Goal: Task Accomplishment & Management: Complete application form

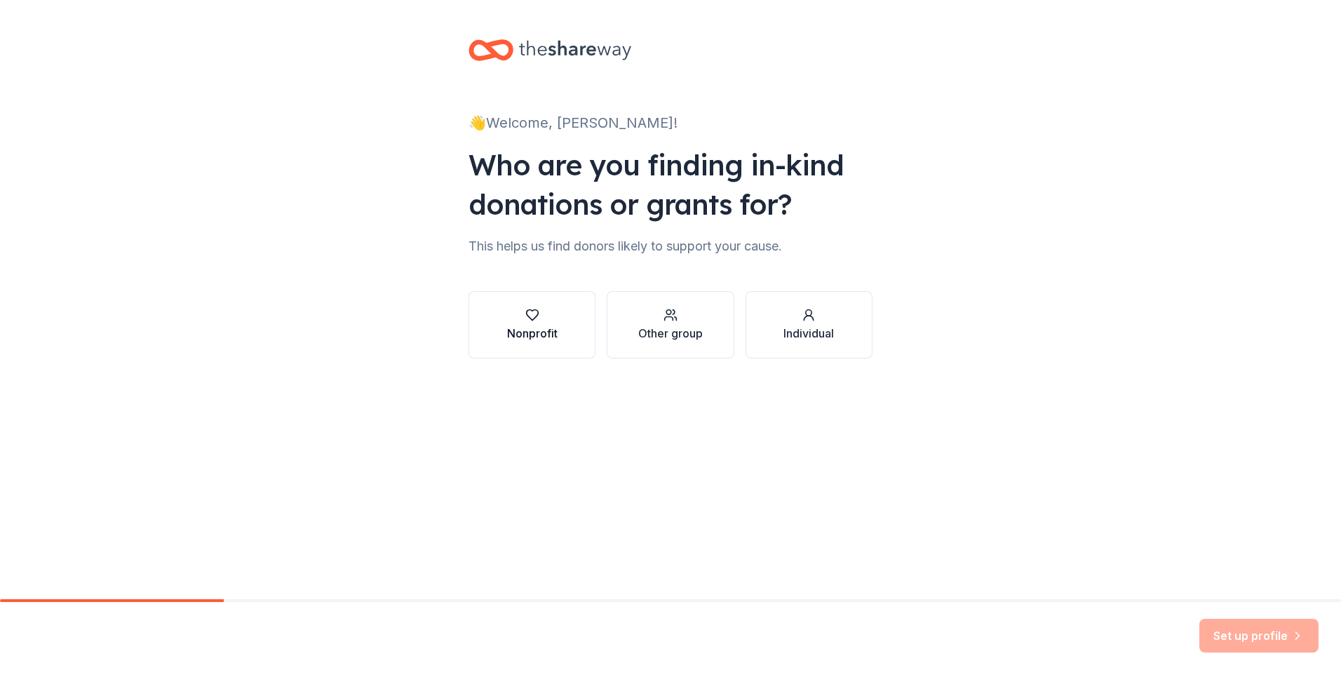
click at [556, 328] on div "Nonprofit" at bounding box center [532, 333] width 51 height 17
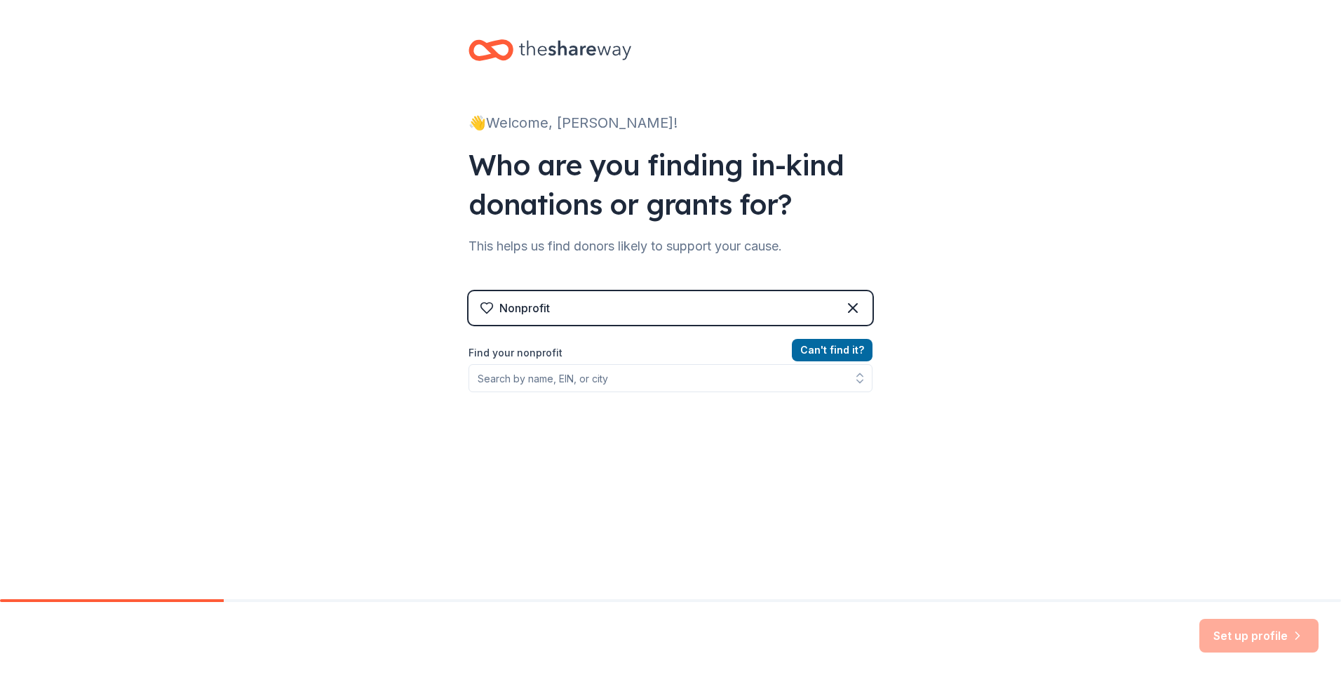
click at [554, 356] on label "Find your nonprofit" at bounding box center [671, 352] width 404 height 17
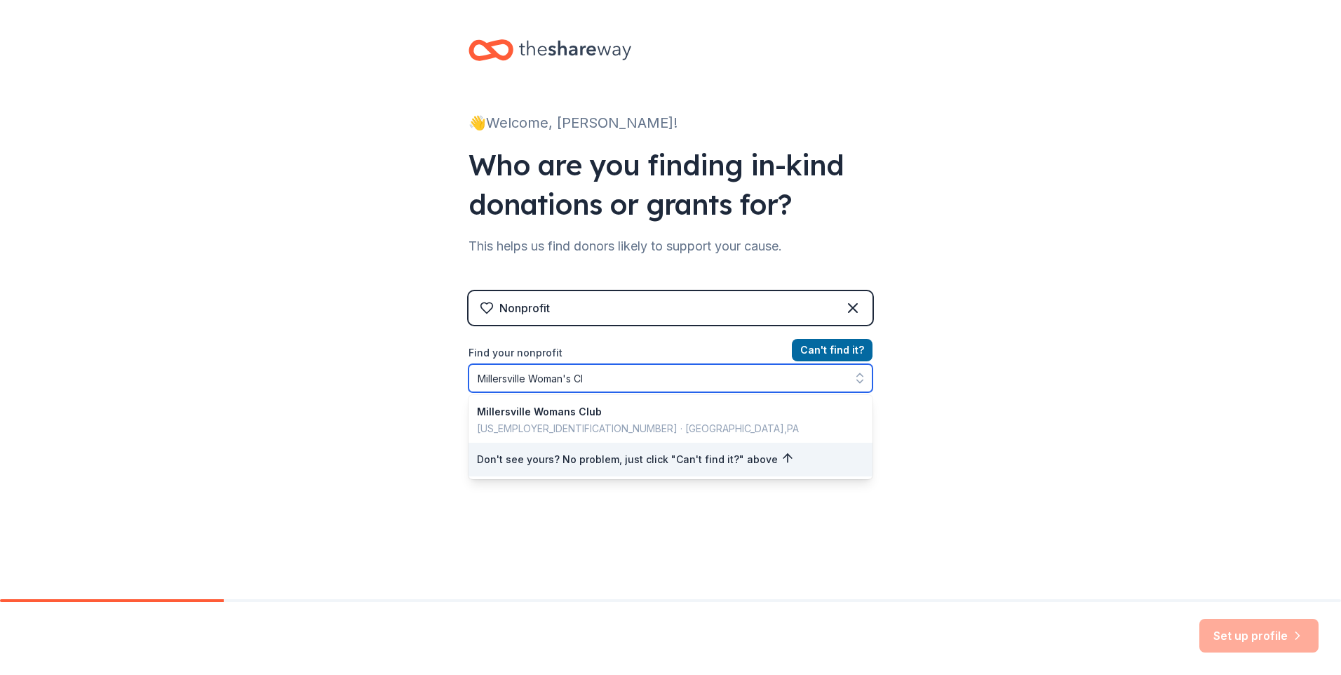
type input "Millersville Woman's Clu"
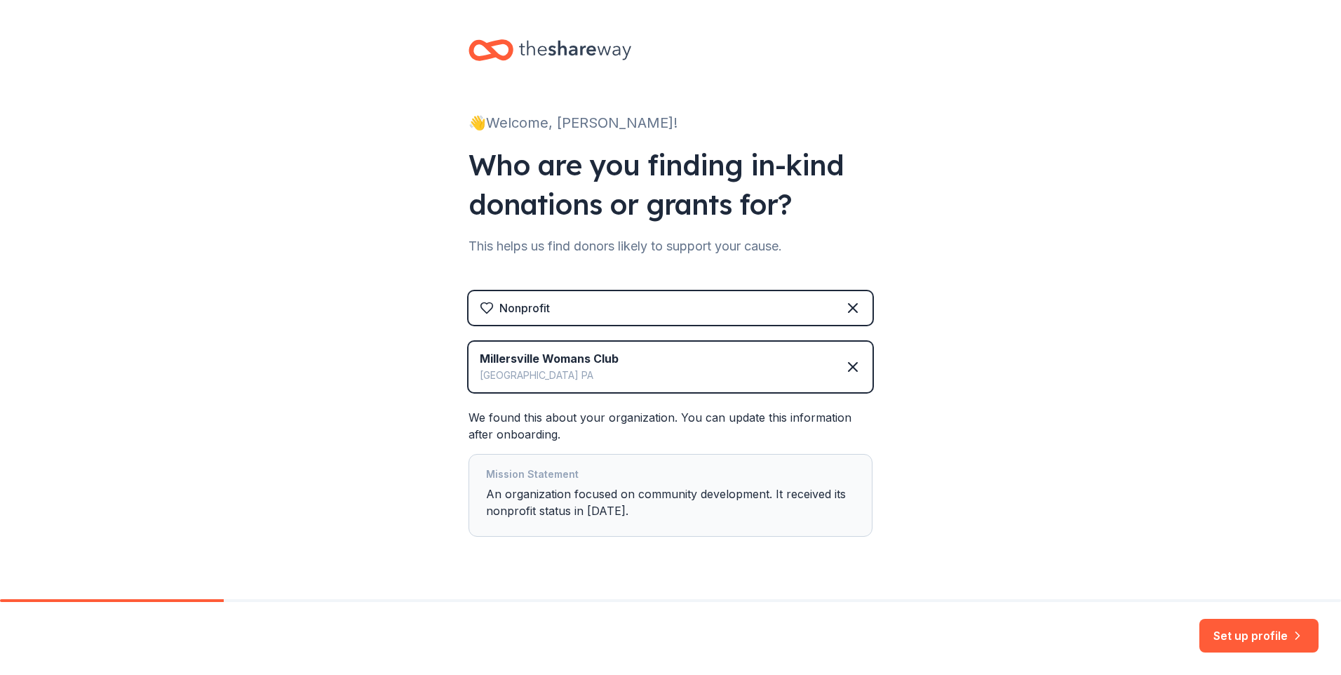
click at [1230, 630] on button "Set up profile" at bounding box center [1259, 636] width 119 height 34
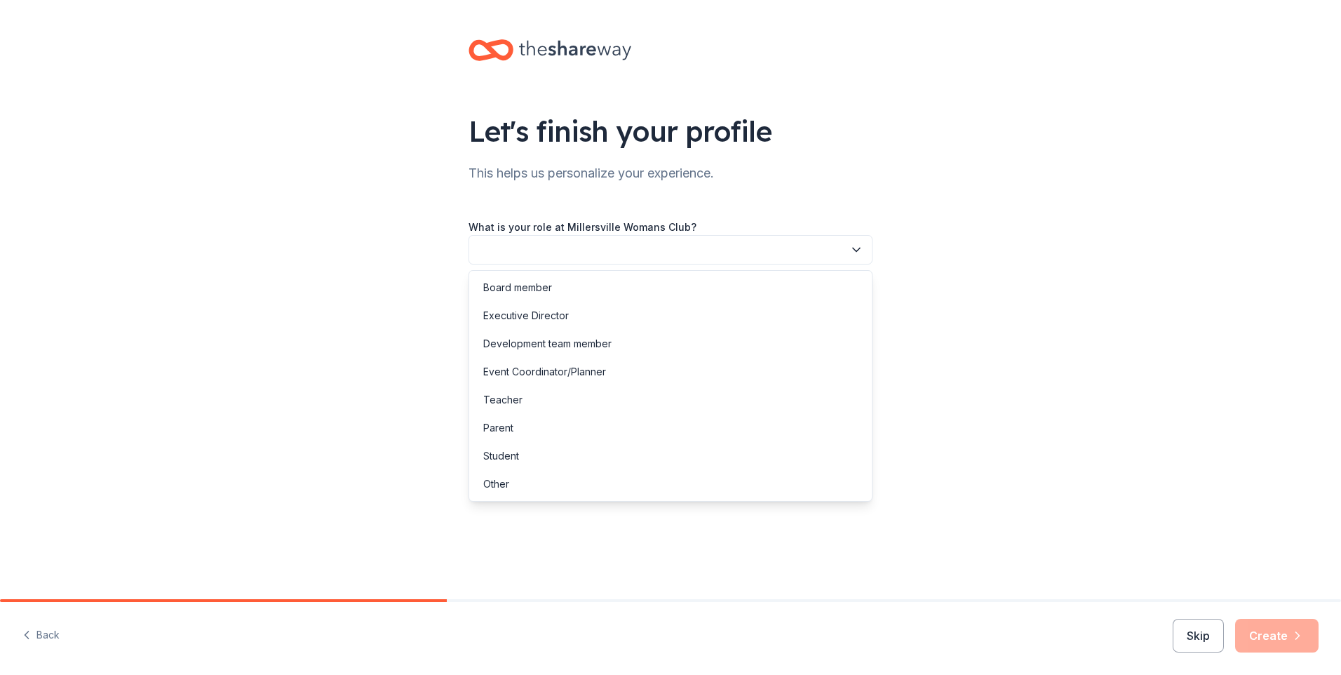
click at [545, 251] on button "button" at bounding box center [671, 249] width 404 height 29
click at [511, 288] on div "Board member" at bounding box center [517, 287] width 69 height 17
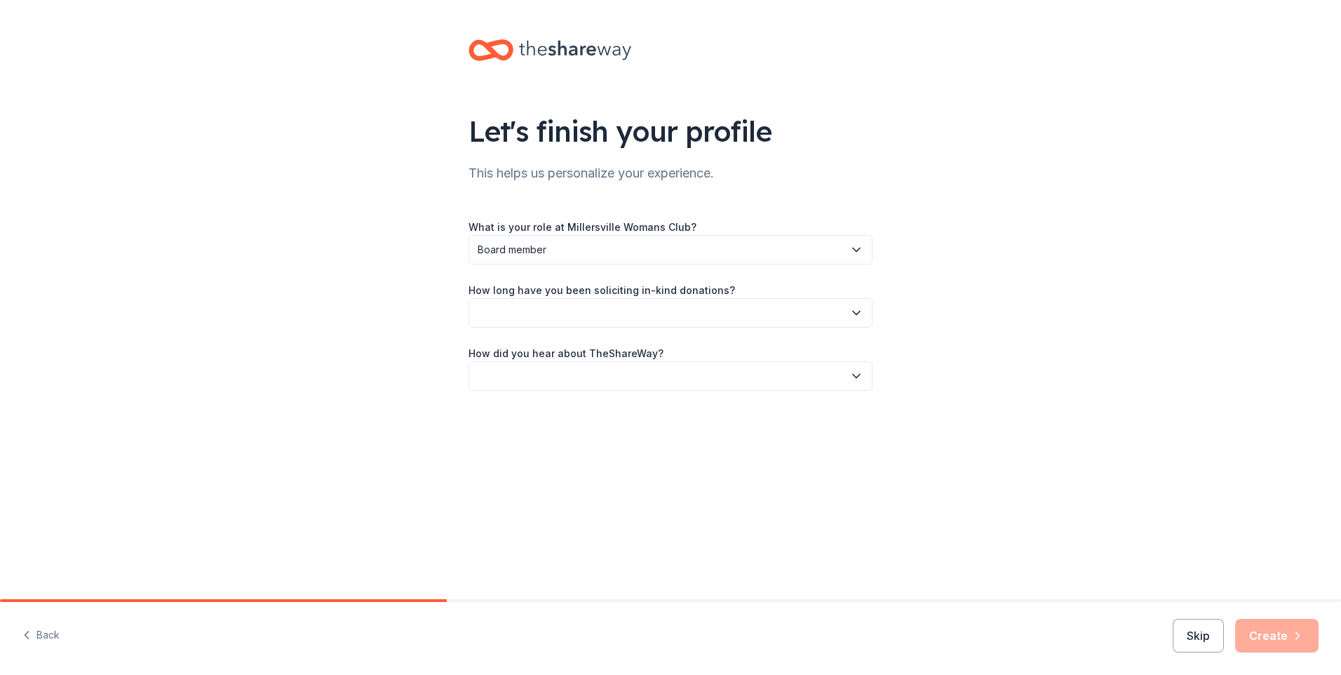
click at [582, 312] on button "button" at bounding box center [671, 312] width 404 height 29
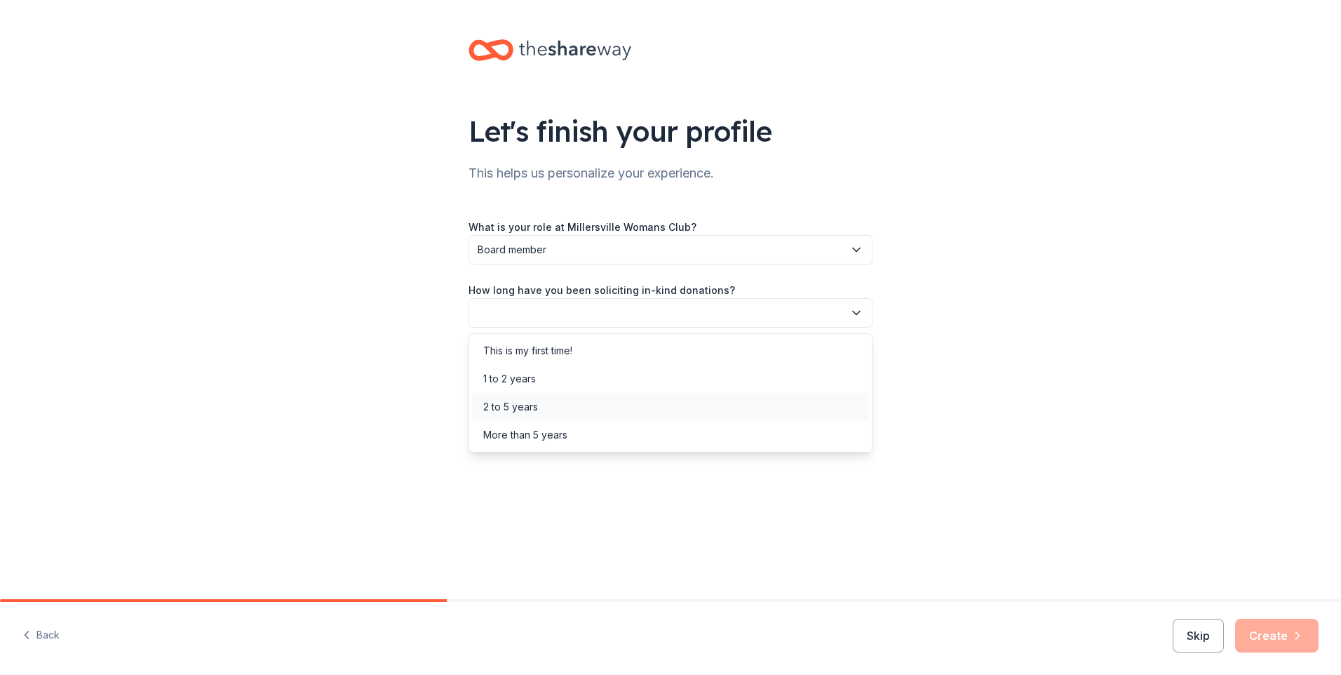
click at [544, 402] on div "2 to 5 years" at bounding box center [670, 407] width 397 height 28
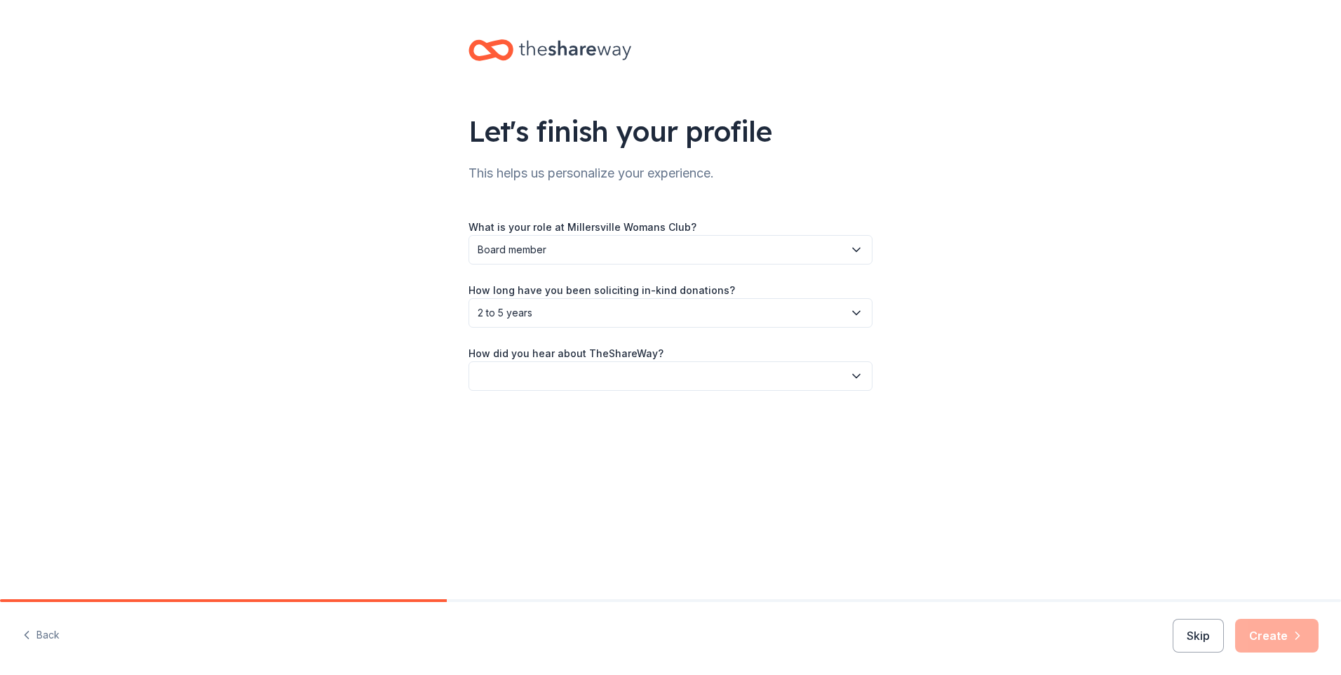
click at [636, 373] on button "button" at bounding box center [671, 375] width 404 height 29
click at [549, 443] on div "Online search" at bounding box center [670, 442] width 397 height 28
click at [1256, 636] on button "Create" at bounding box center [1276, 636] width 83 height 34
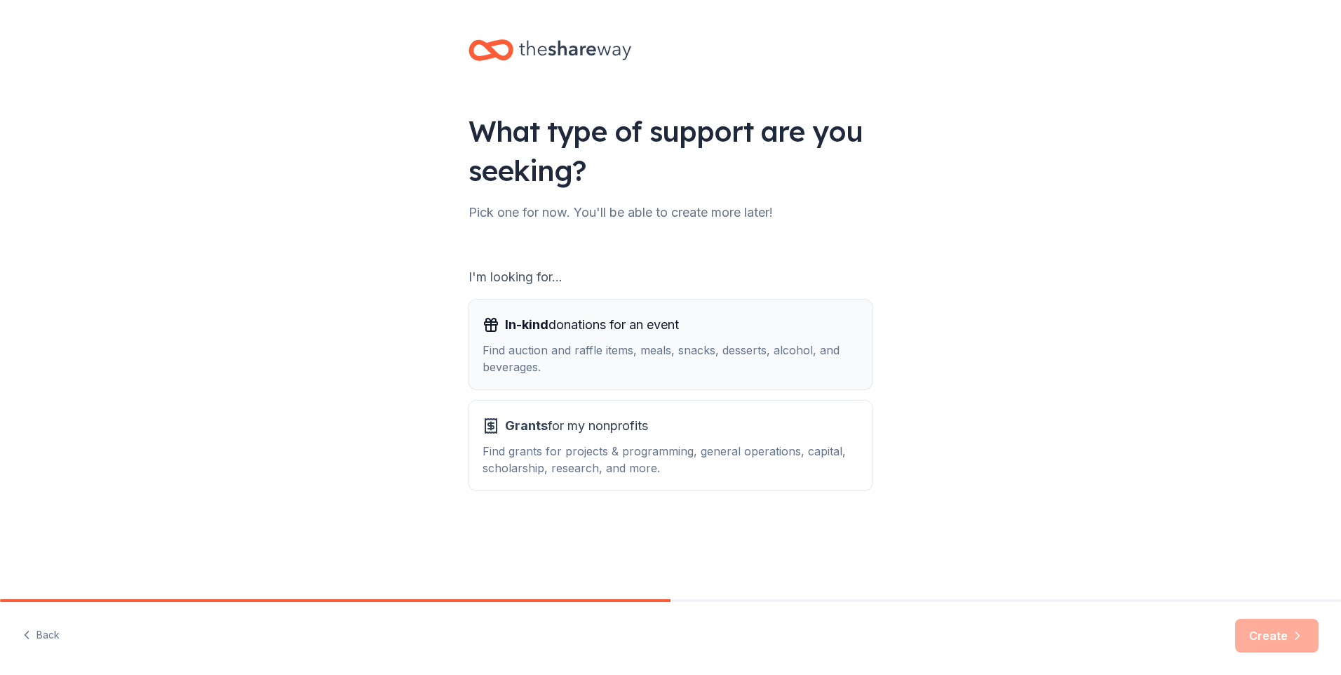
click at [588, 347] on div "Find auction and raffle items, meals, snacks, desserts, alcohol, and beverages." at bounding box center [671, 359] width 376 height 34
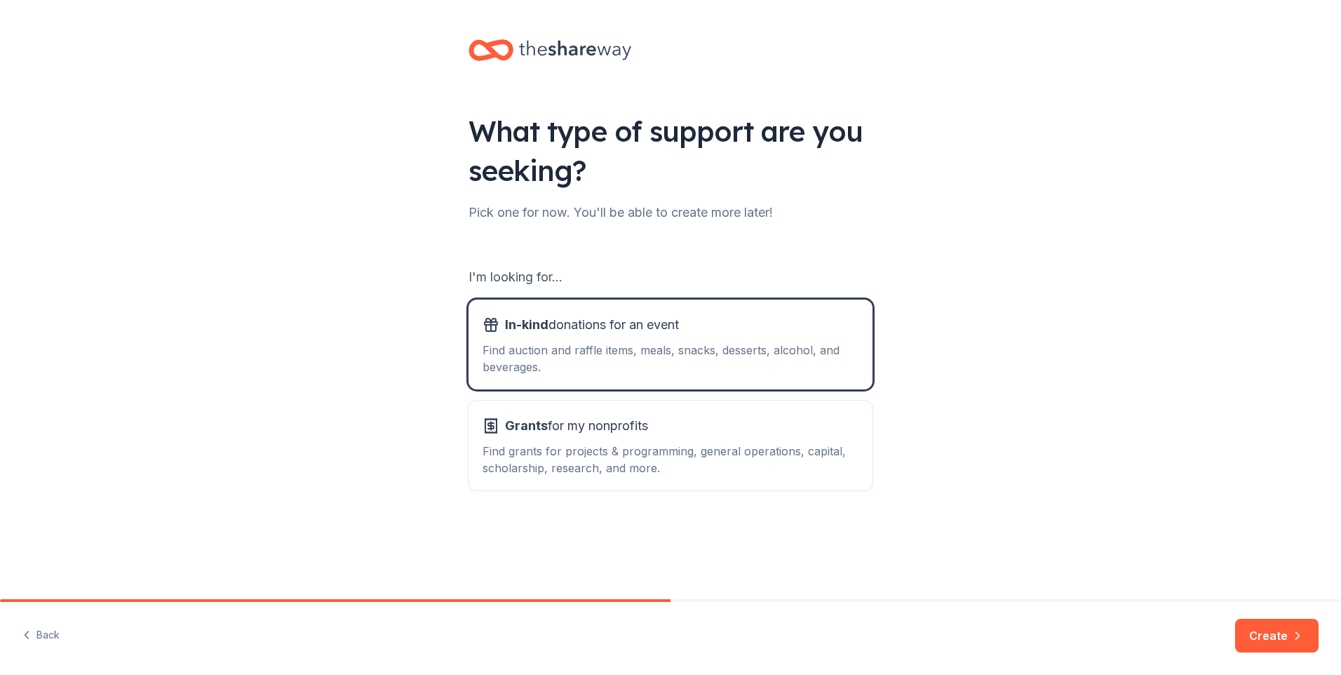
click at [1300, 633] on icon "button" at bounding box center [1298, 636] width 14 height 14
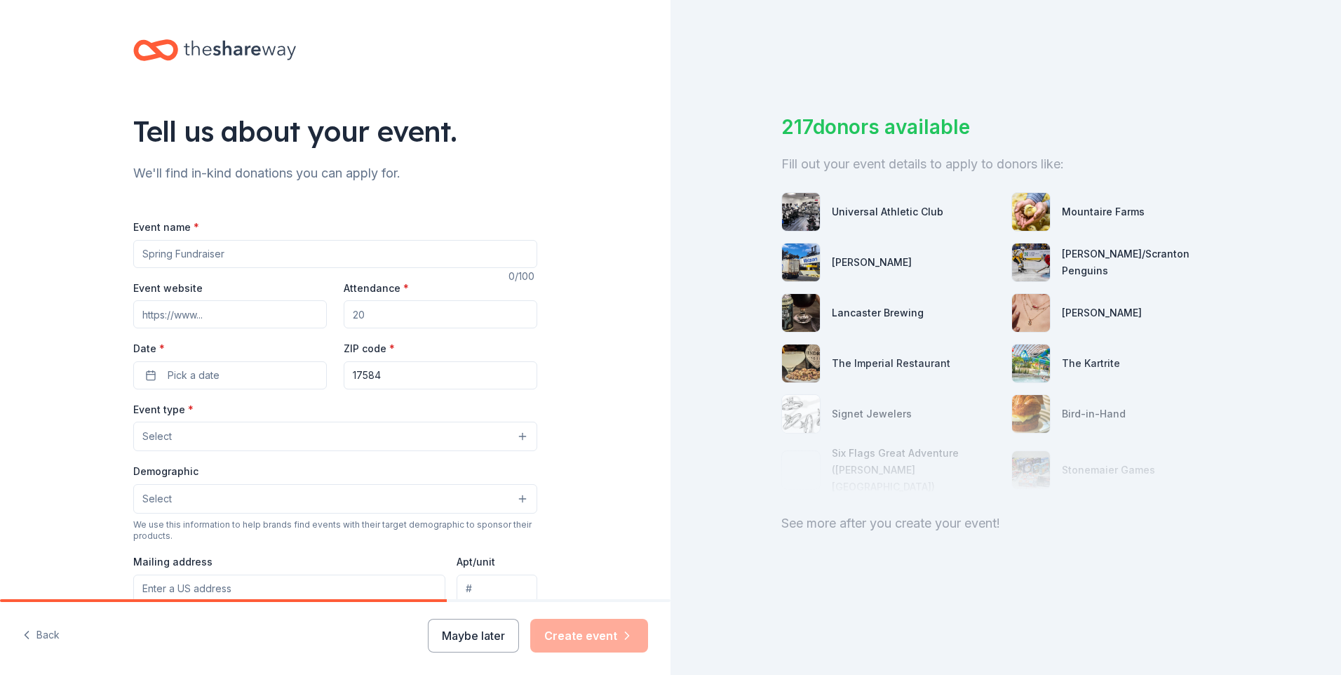
click at [229, 257] on input "Event name *" at bounding box center [335, 254] width 404 height 28
type input "Fall Fundraiser"
click at [375, 325] on input "Attendance *" at bounding box center [441, 314] width 194 height 28
type input "100"
click at [276, 381] on button "Pick a date" at bounding box center [230, 375] width 194 height 28
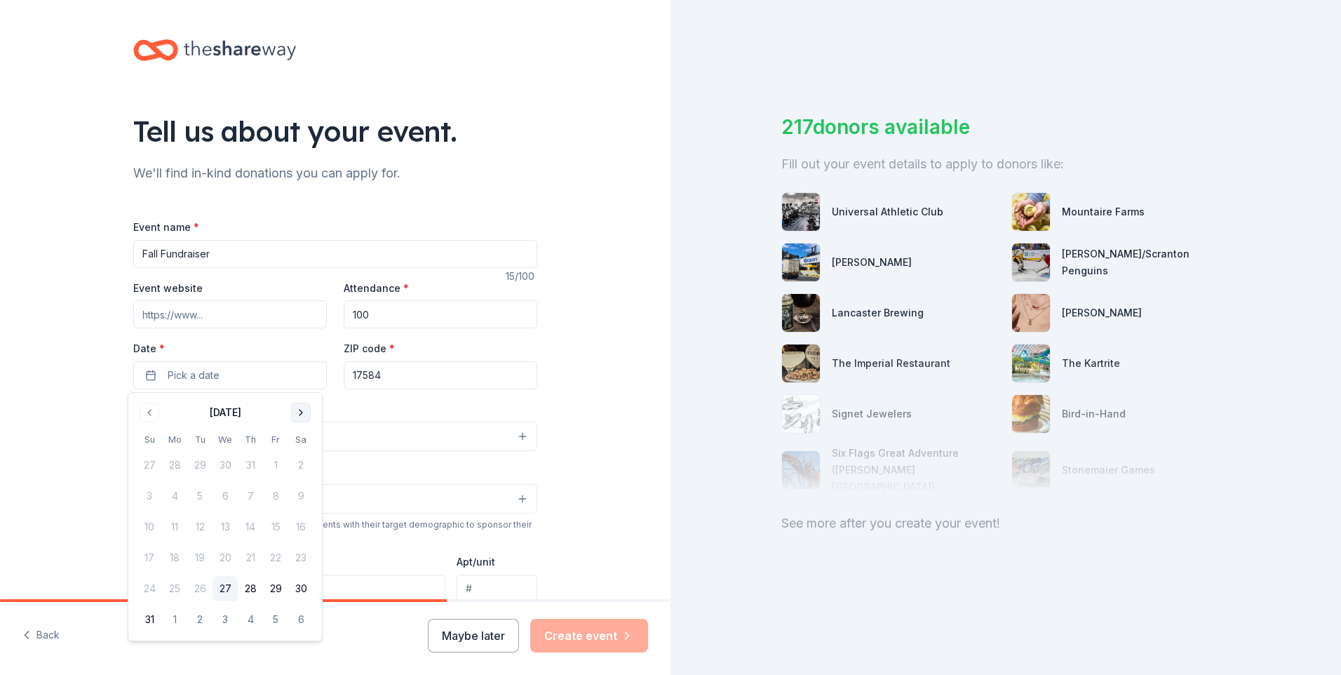
click at [301, 412] on button "Go to next month" at bounding box center [301, 413] width 20 height 20
click at [256, 554] on button "23" at bounding box center [250, 557] width 25 height 25
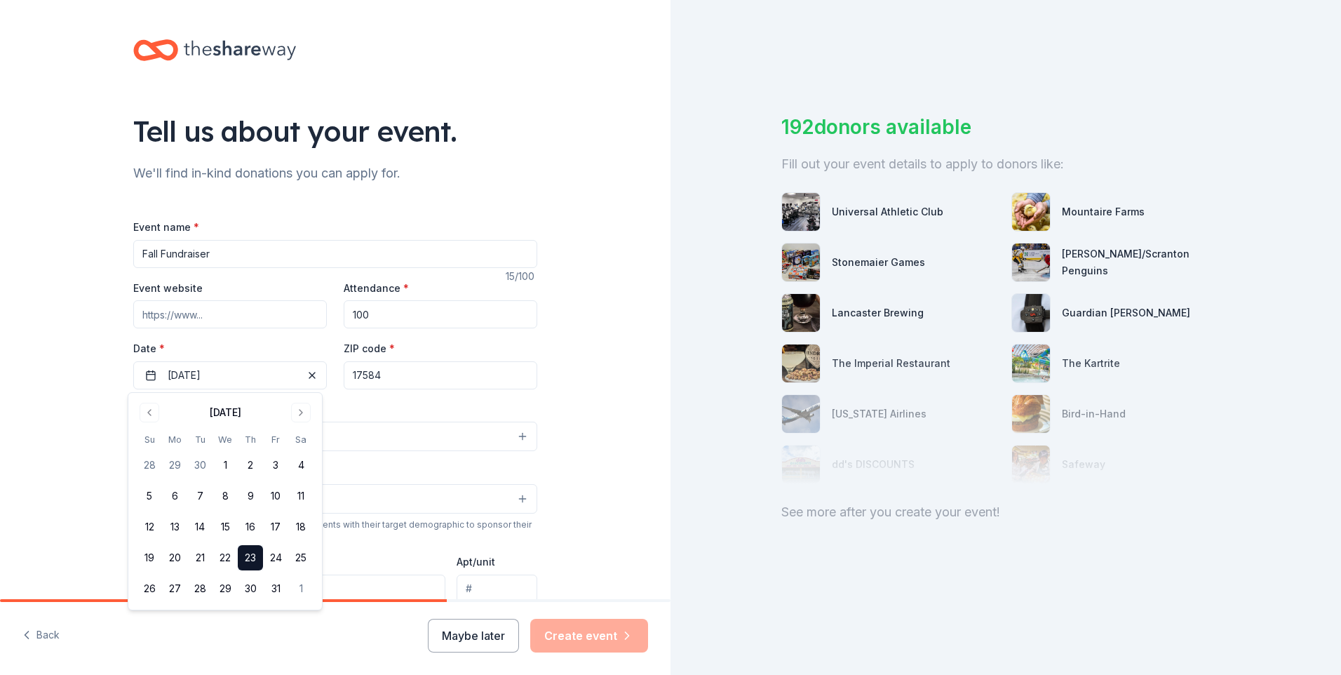
click at [437, 381] on input "17584" at bounding box center [441, 375] width 194 height 28
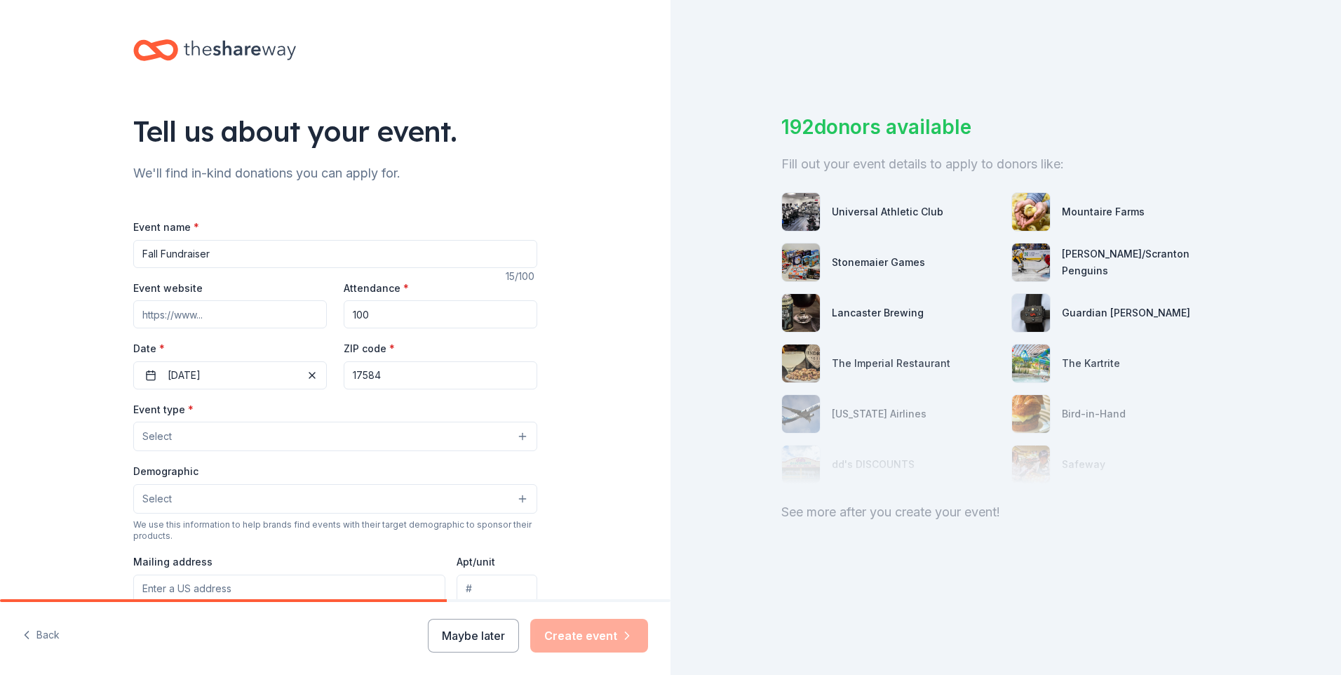
click at [217, 434] on button "Select" at bounding box center [335, 436] width 404 height 29
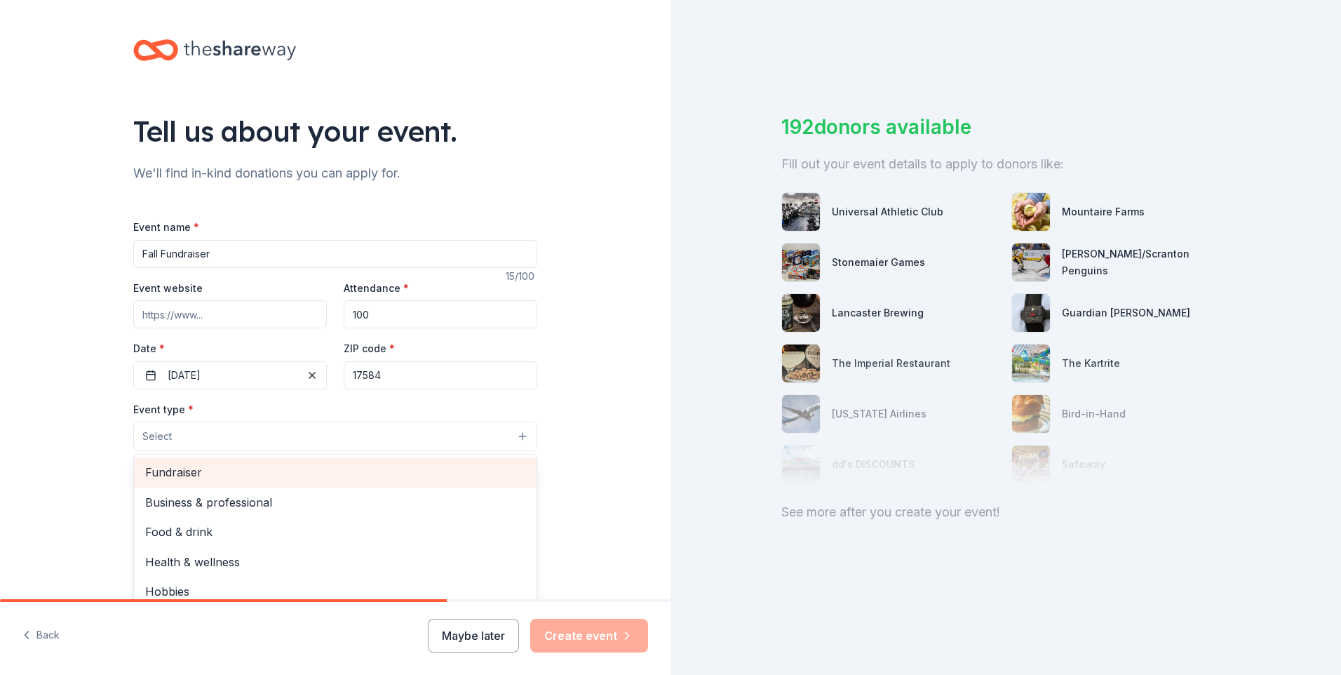
click at [213, 472] on span "Fundraiser" at bounding box center [335, 472] width 380 height 18
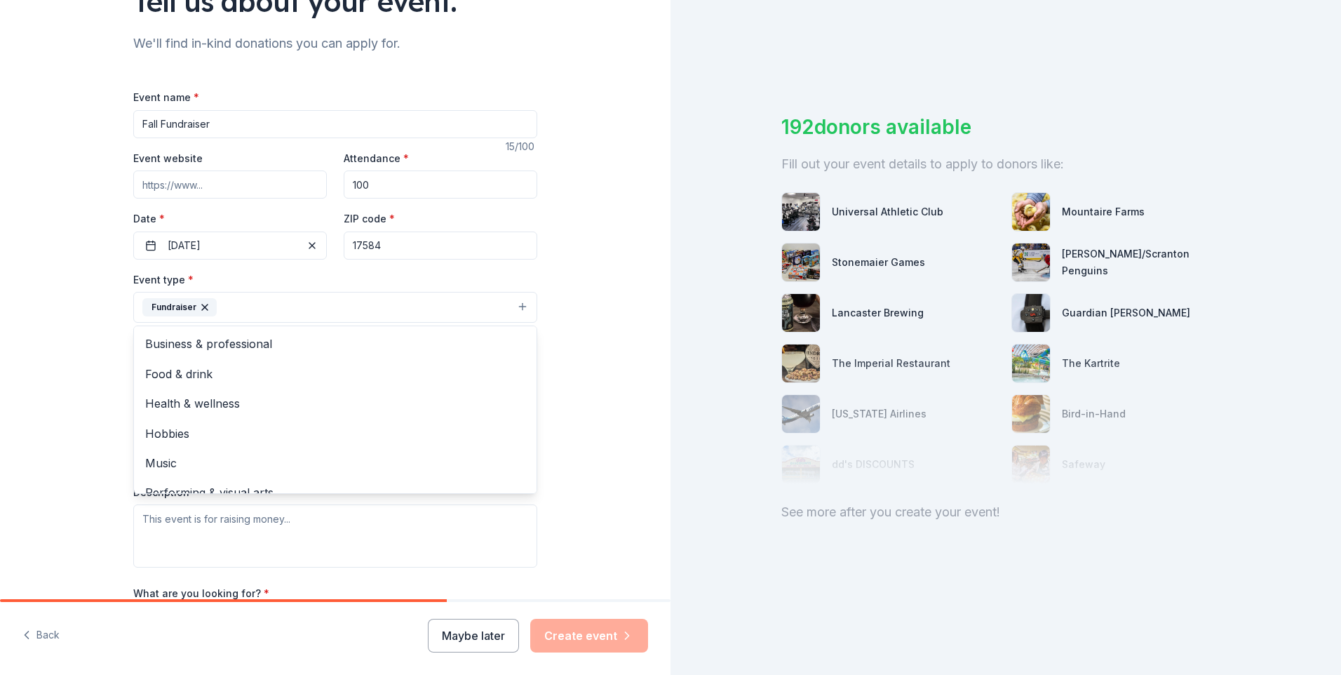
scroll to position [140, 0]
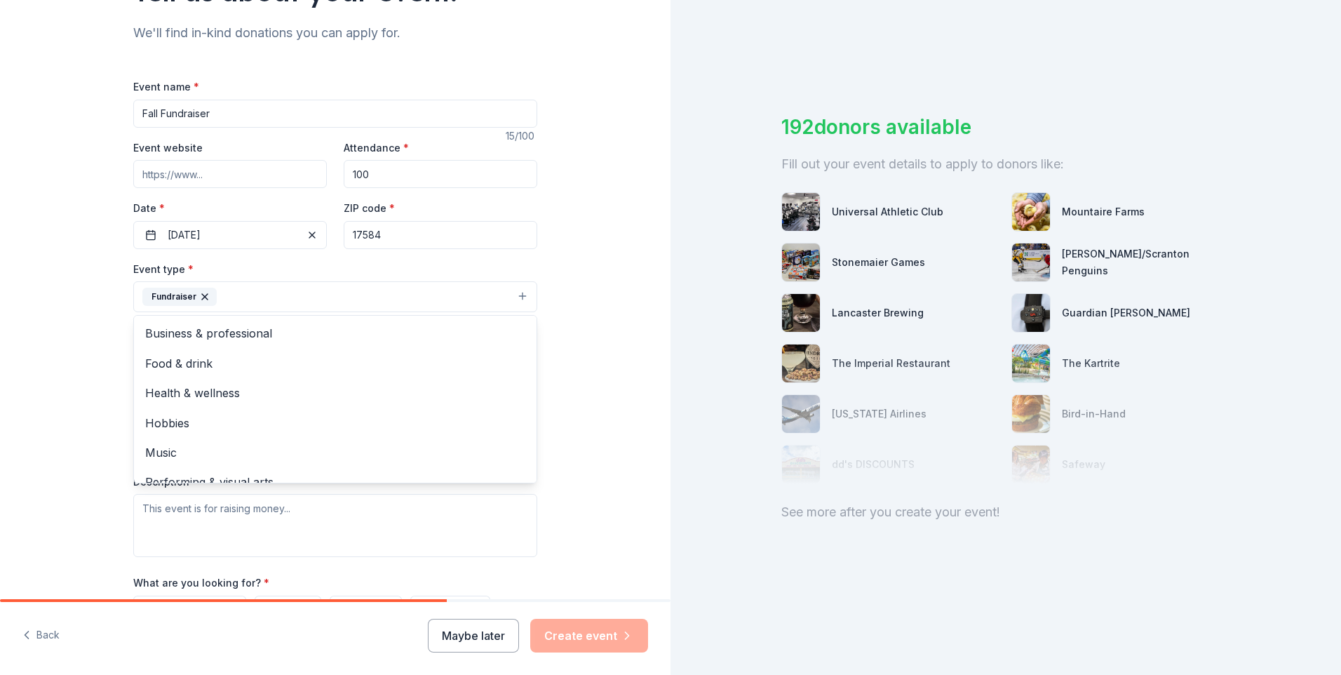
click at [567, 392] on div "Tell us about your event. We'll find in-kind donations you can apply for. Event…" at bounding box center [335, 327] width 671 height 935
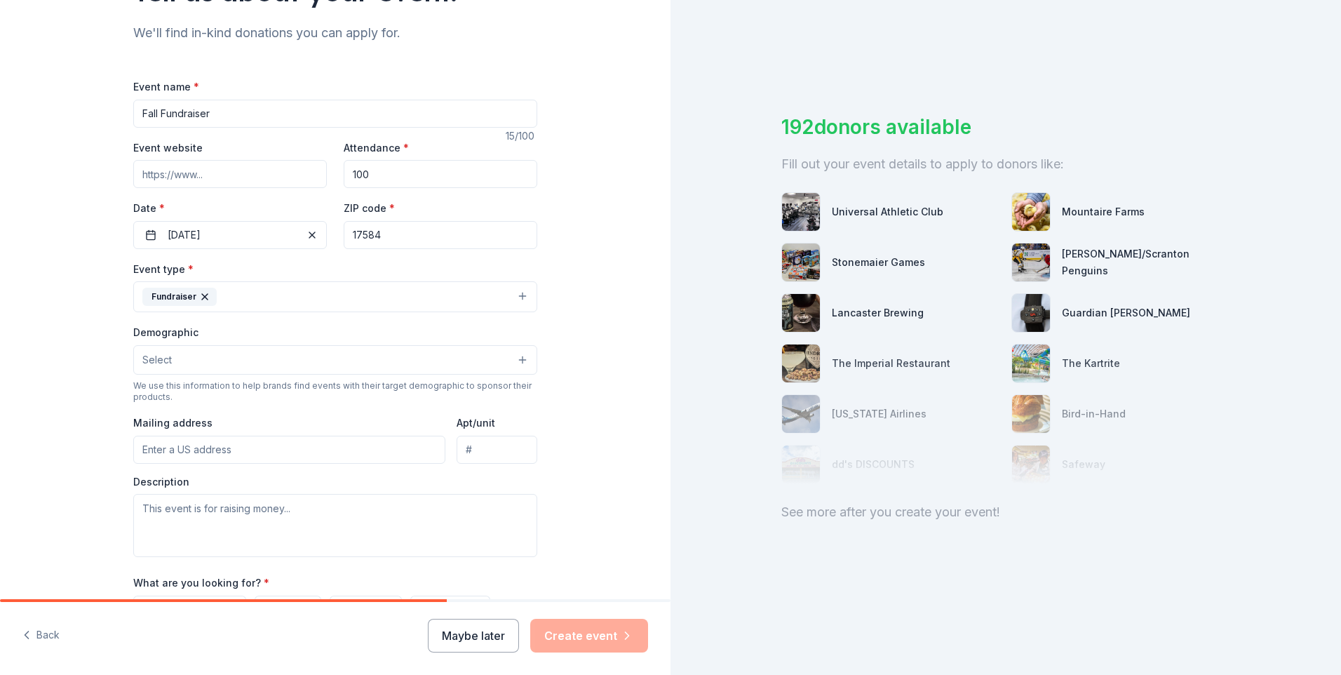
click at [325, 363] on button "Select" at bounding box center [335, 359] width 404 height 29
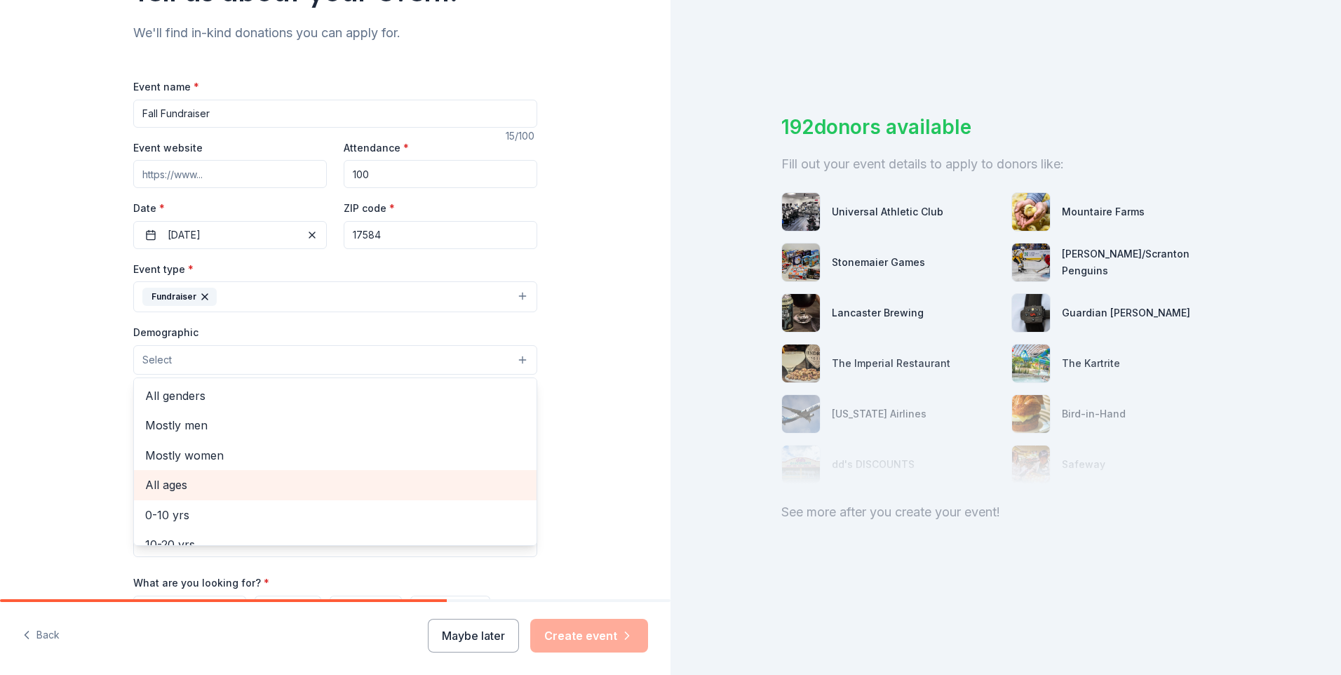
click at [157, 487] on span "All ages" at bounding box center [335, 485] width 380 height 18
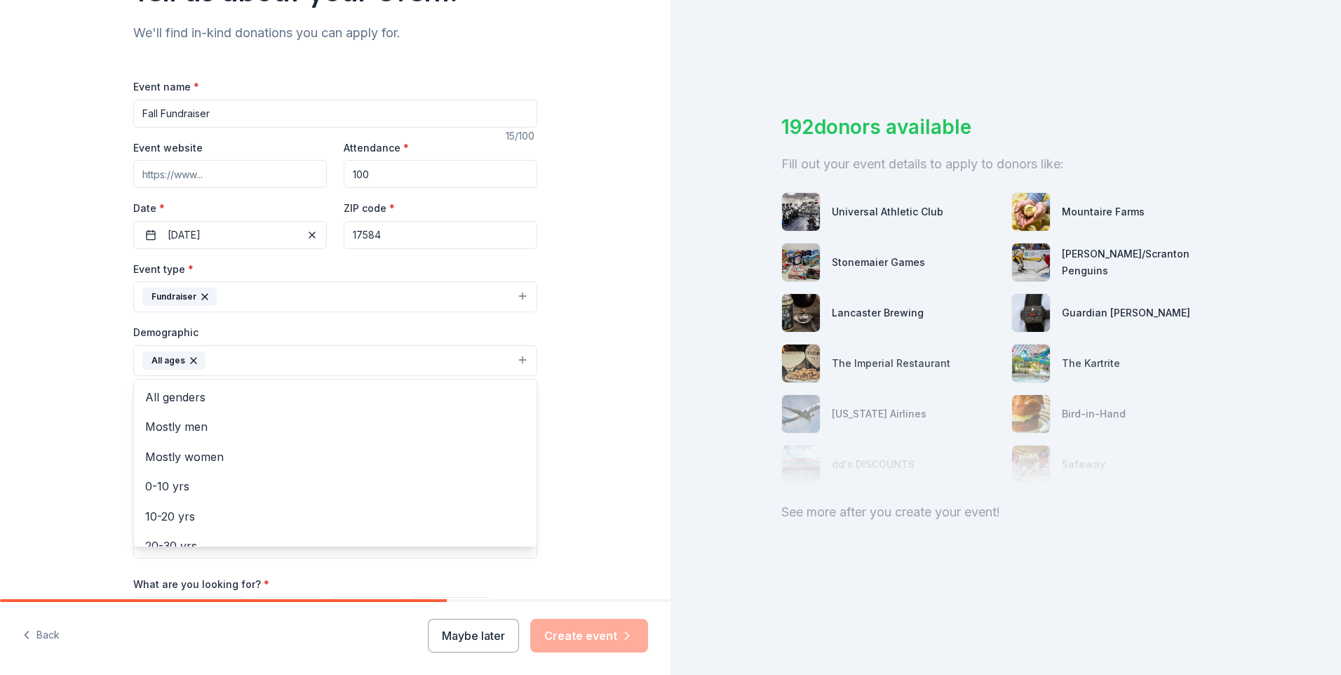
click at [578, 527] on div "Tell us about your event. We'll find in-kind donations you can apply for. Event…" at bounding box center [335, 328] width 671 height 937
click at [326, 452] on input "Mailing address" at bounding box center [289, 451] width 312 height 28
type input "211 Skyline Drive, Willow Street, PA, 17584"
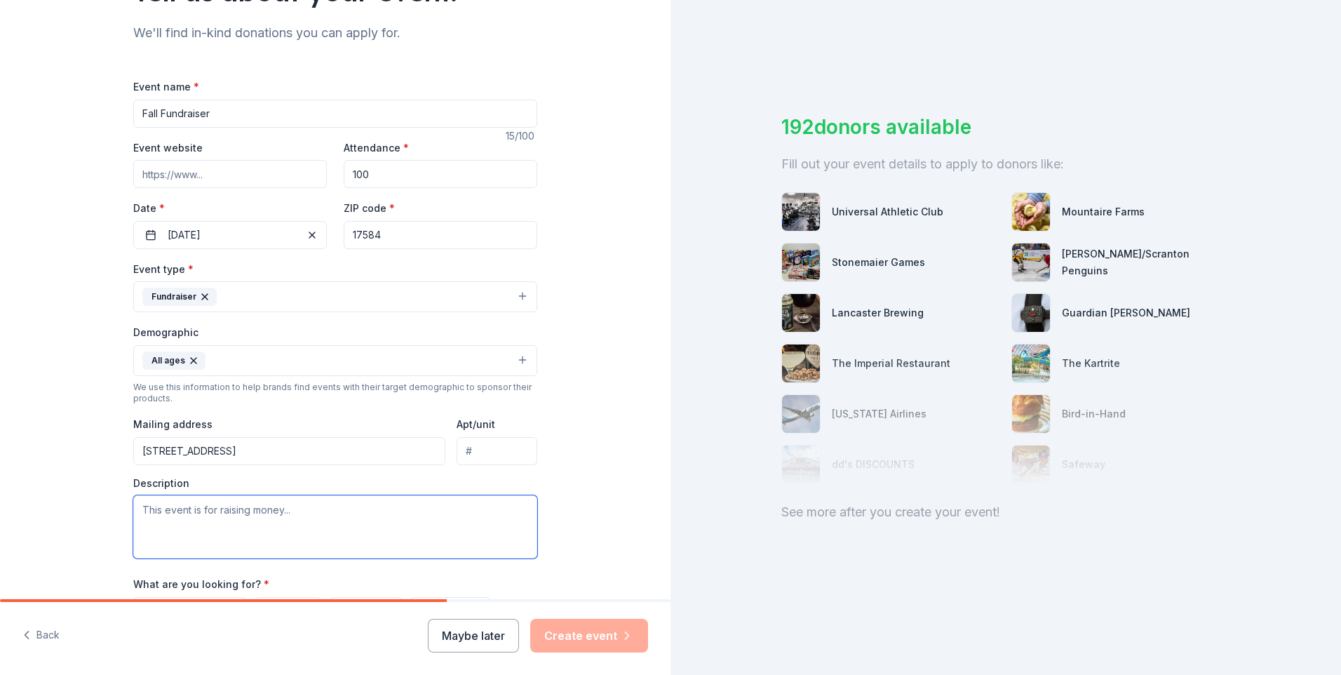
click at [211, 520] on textarea at bounding box center [335, 526] width 404 height 63
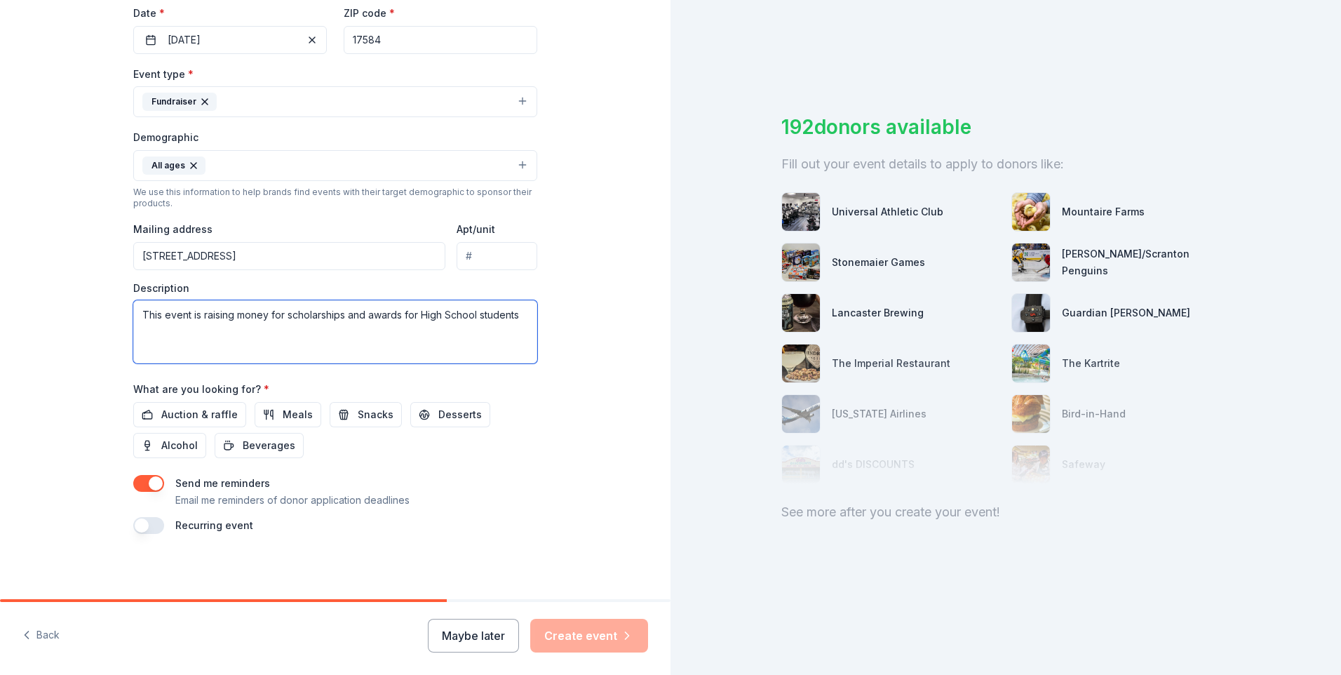
scroll to position [337, 0]
type textarea "This event is raising money for scholarships and awards for High School students"
click at [175, 414] on span "Auction & raffle" at bounding box center [199, 412] width 76 height 17
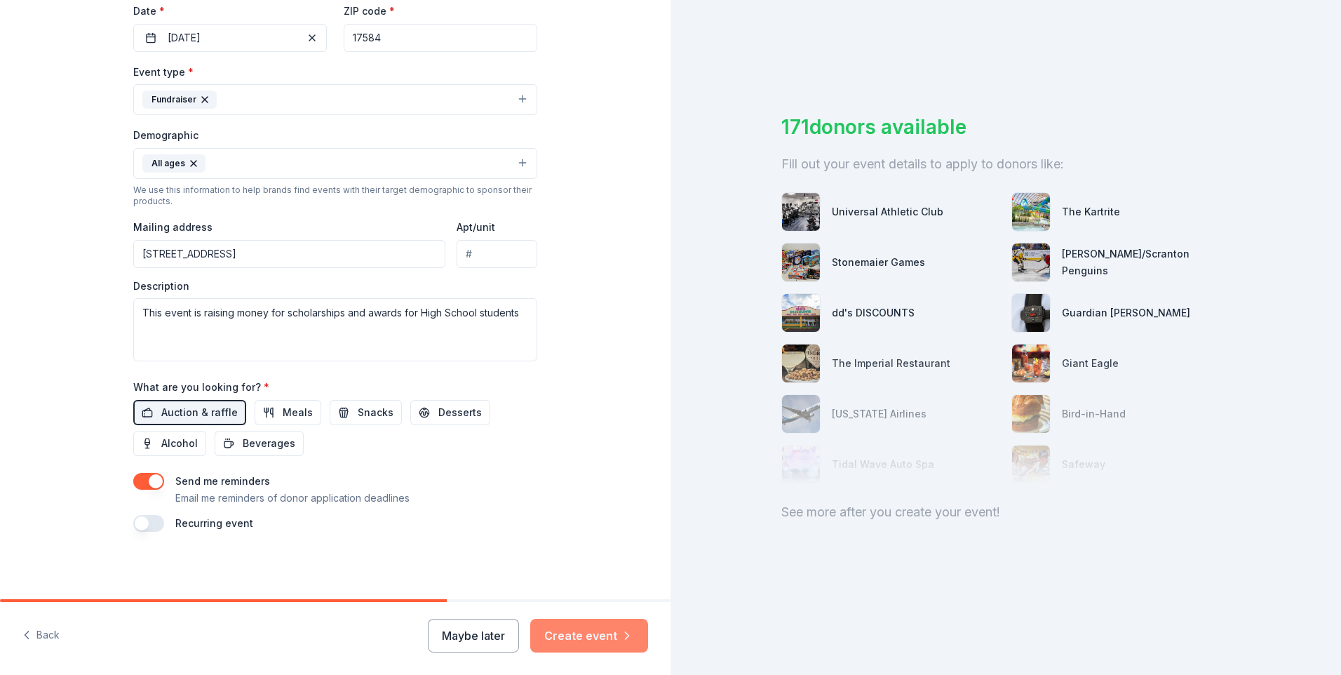
click at [572, 636] on button "Create event" at bounding box center [589, 636] width 118 height 34
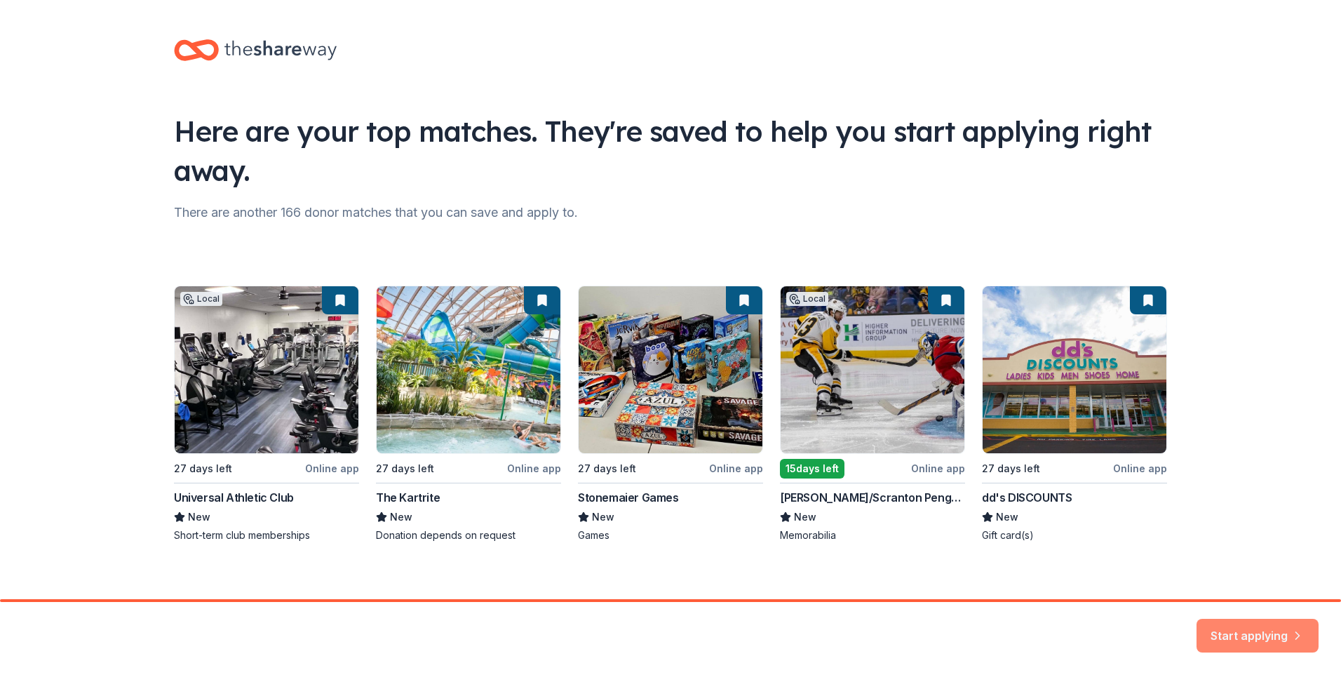
click at [1238, 626] on button "Start applying" at bounding box center [1258, 627] width 122 height 34
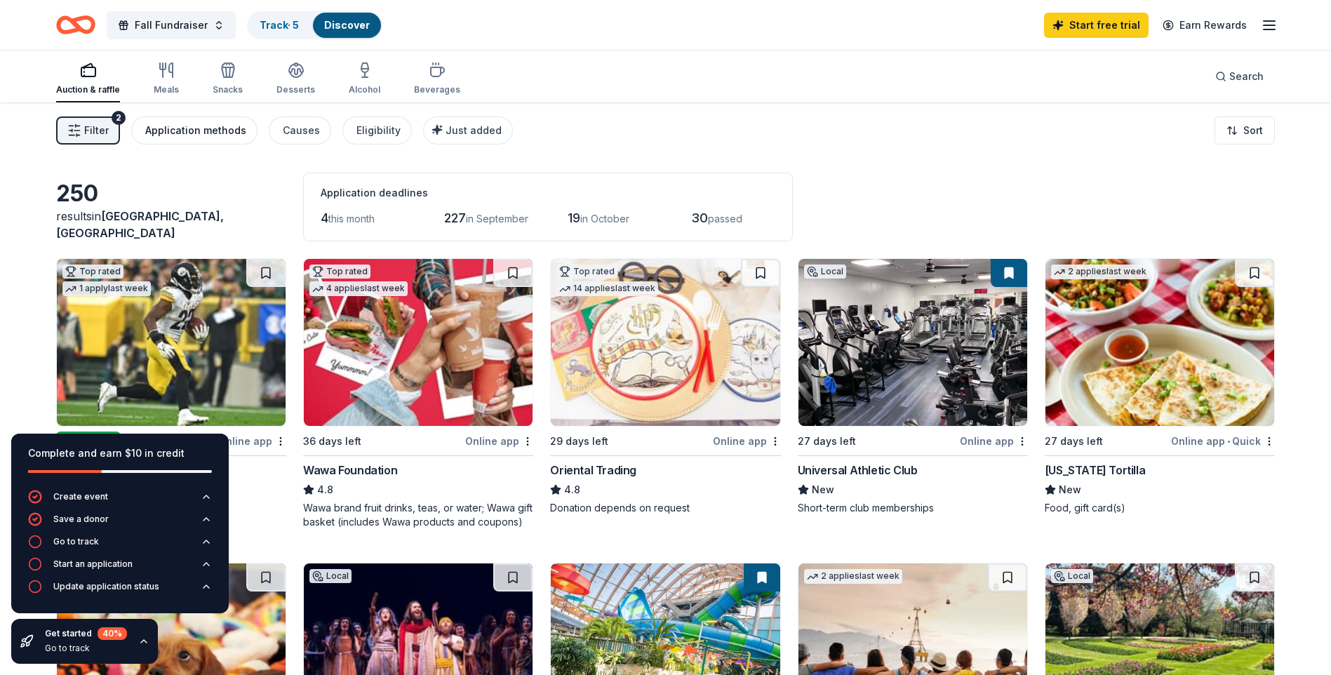
click at [203, 128] on div "Application methods" at bounding box center [195, 130] width 101 height 17
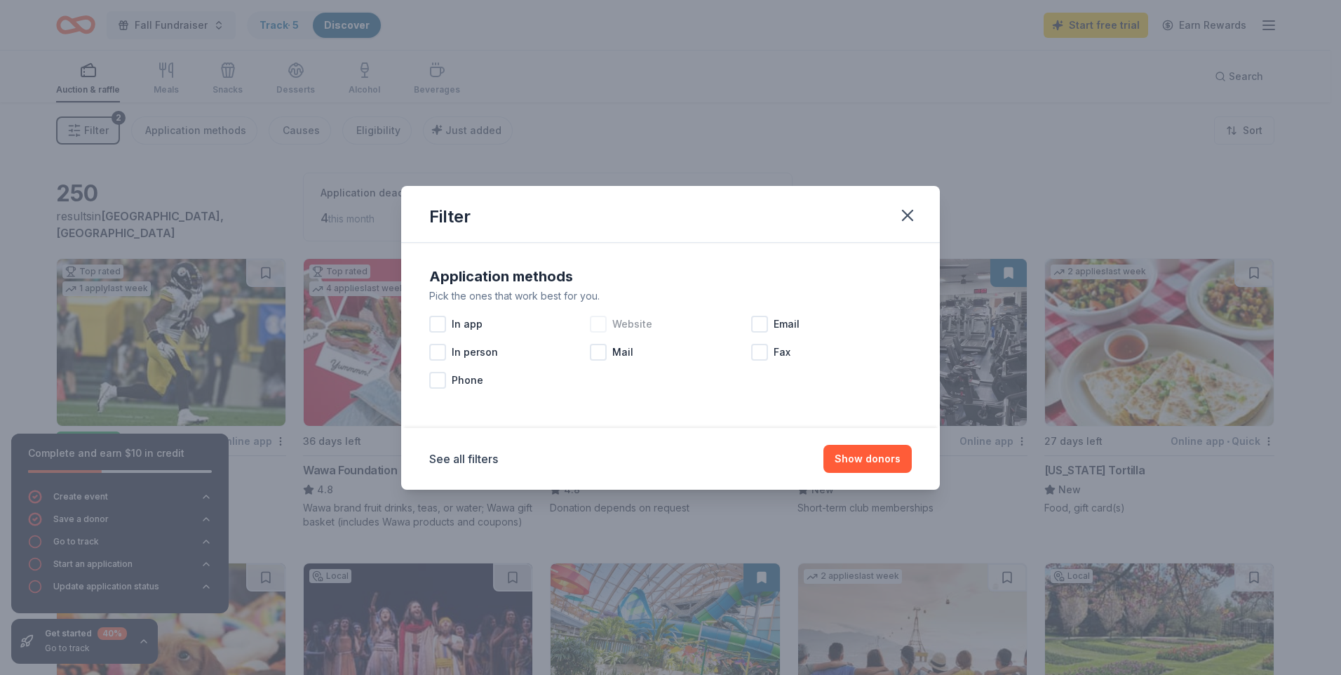
click at [596, 323] on div at bounding box center [598, 324] width 17 height 17
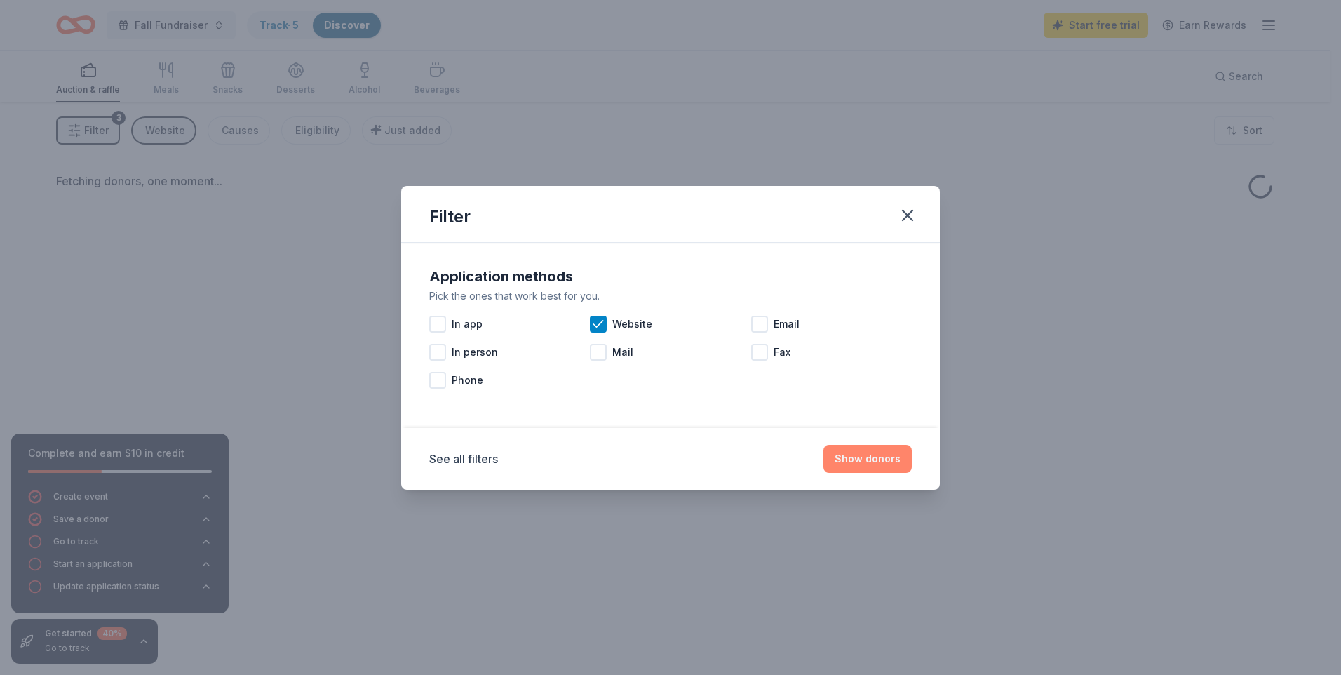
click at [863, 464] on button "Show donors" at bounding box center [868, 459] width 88 height 28
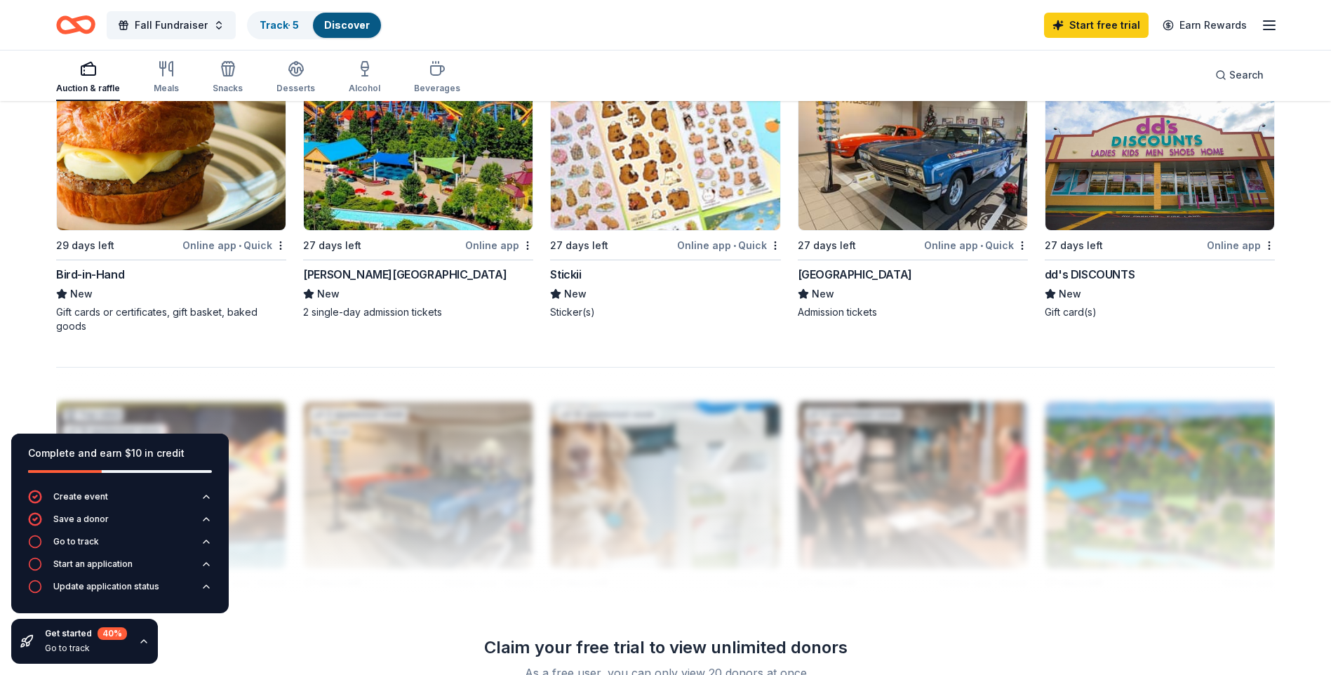
scroll to position [1122, 0]
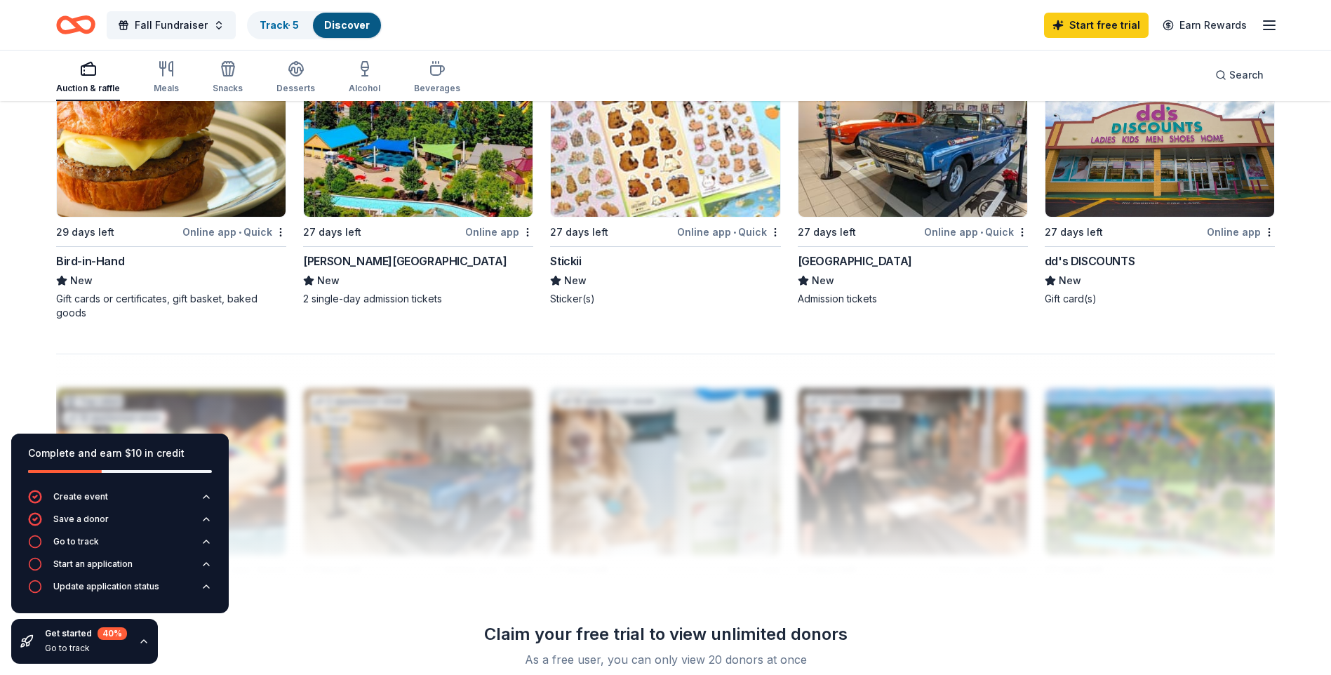
click at [99, 267] on div "Bird-in-Hand" at bounding box center [90, 261] width 68 height 17
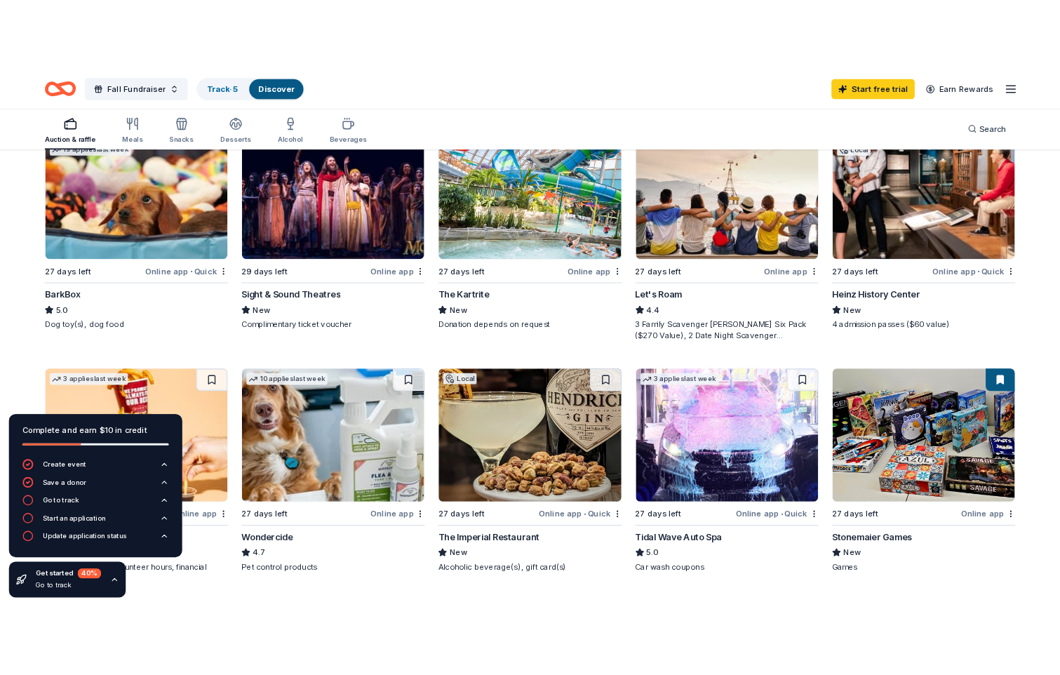
scroll to position [421, 0]
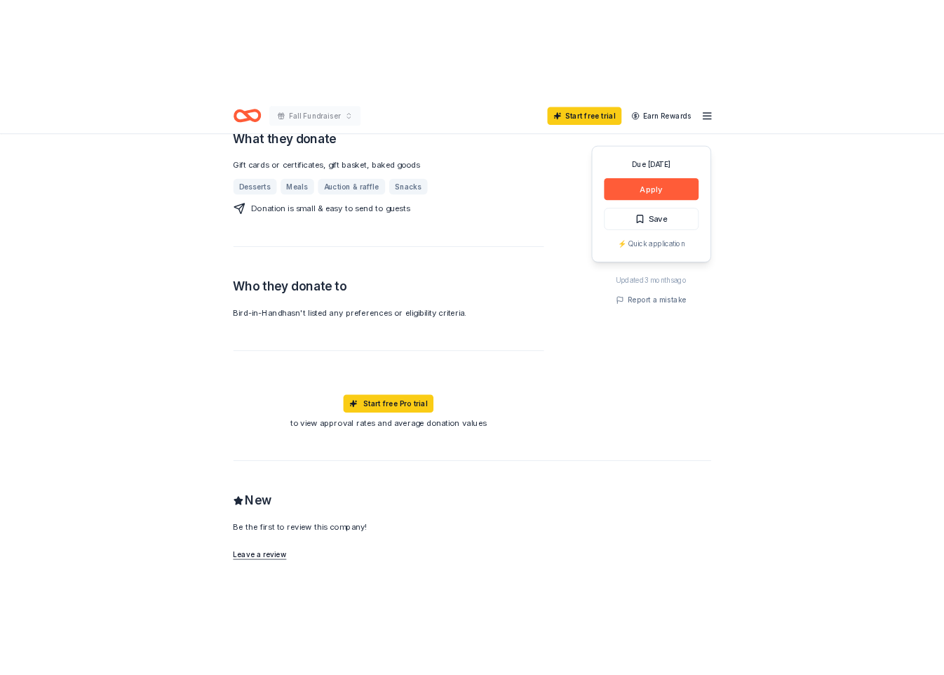
scroll to position [561, 0]
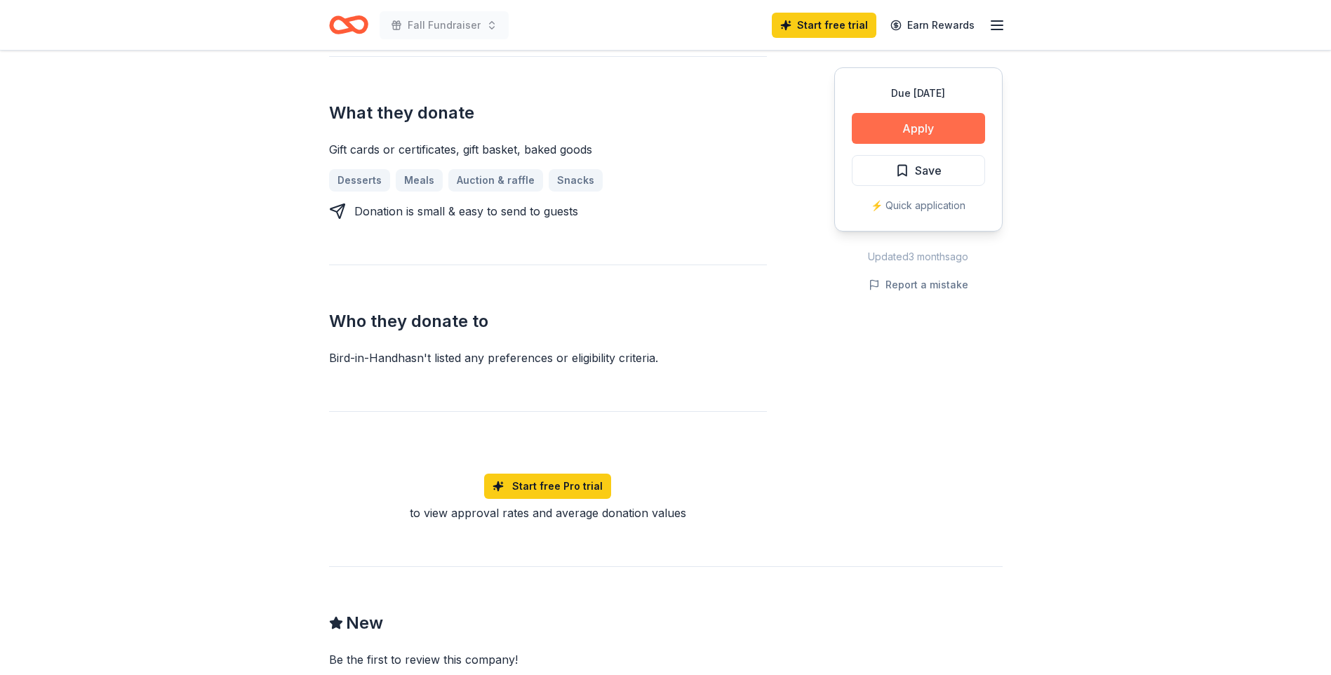
click at [926, 130] on button "Apply" at bounding box center [918, 128] width 133 height 31
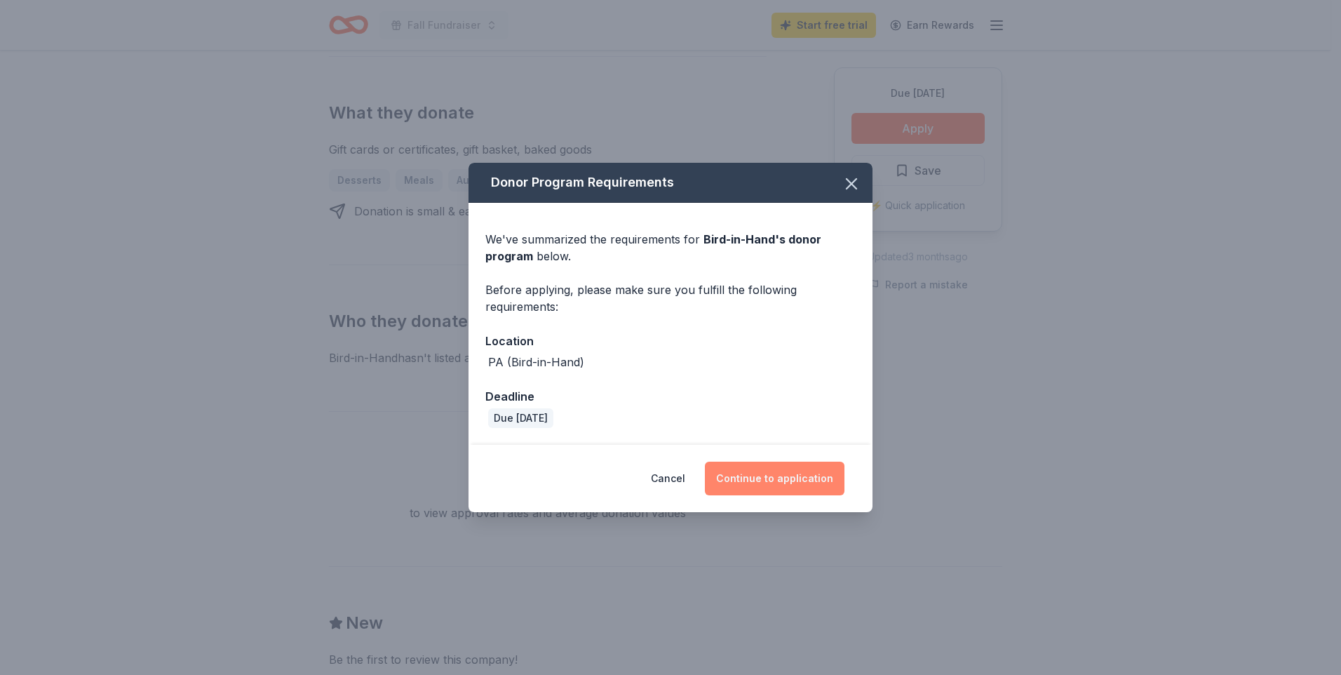
click at [796, 481] on button "Continue to application" at bounding box center [775, 479] width 140 height 34
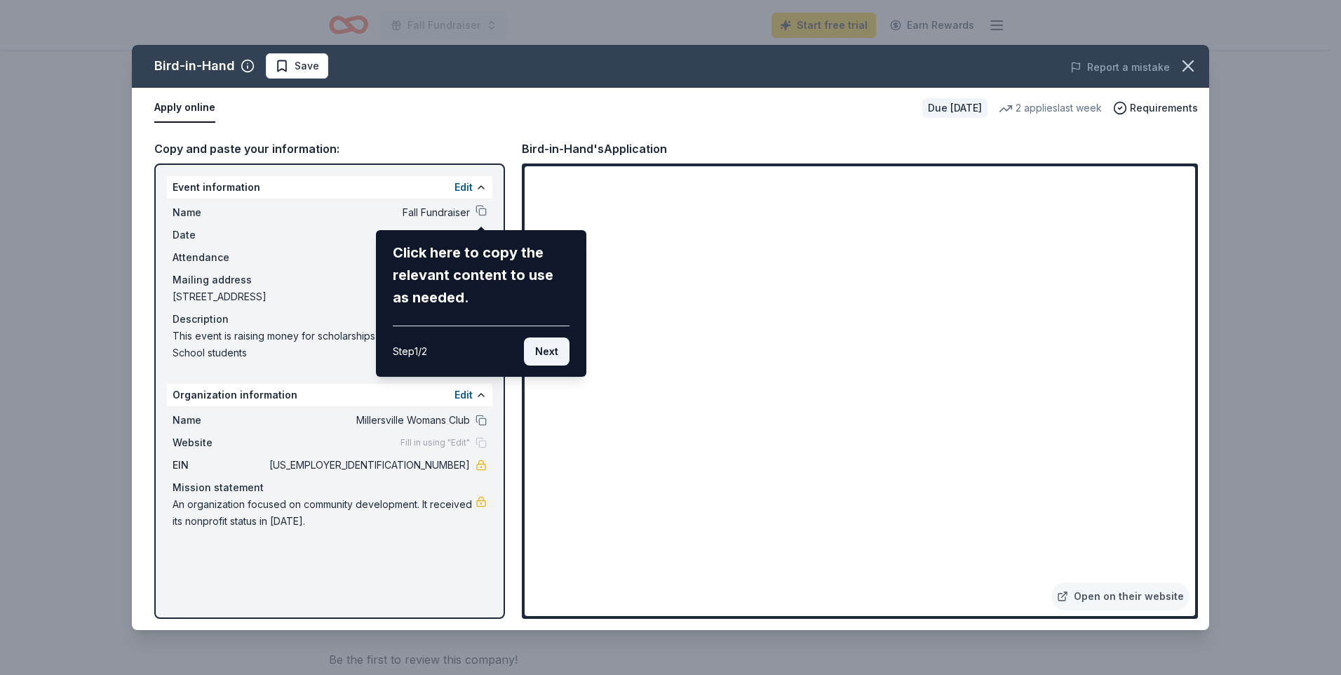
click at [549, 347] on button "Next" at bounding box center [547, 351] width 46 height 28
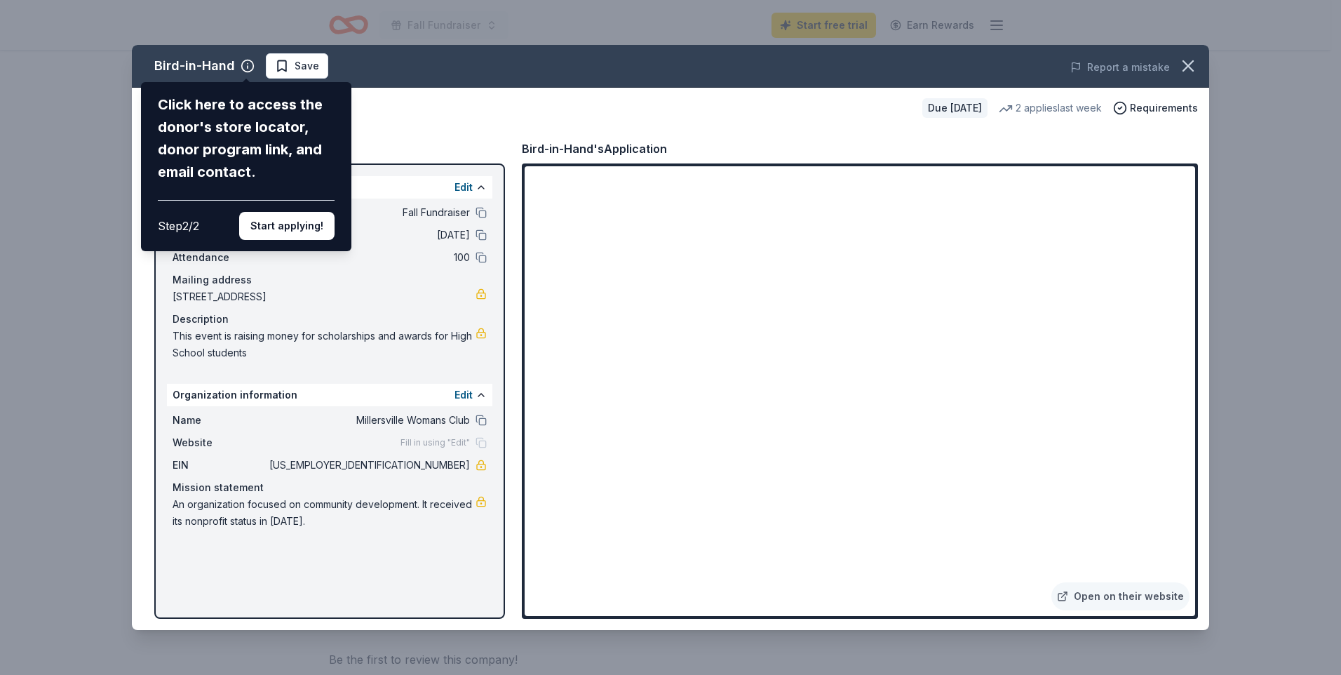
click at [307, 222] on button "Start applying!" at bounding box center [286, 226] width 95 height 28
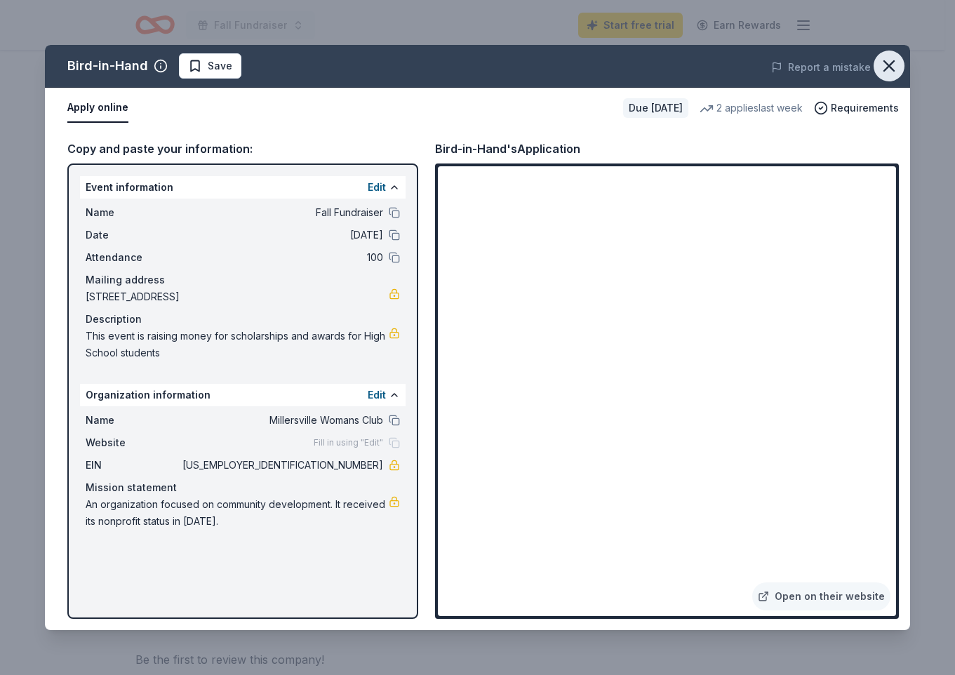
click at [887, 71] on icon "button" at bounding box center [889, 66] width 20 height 20
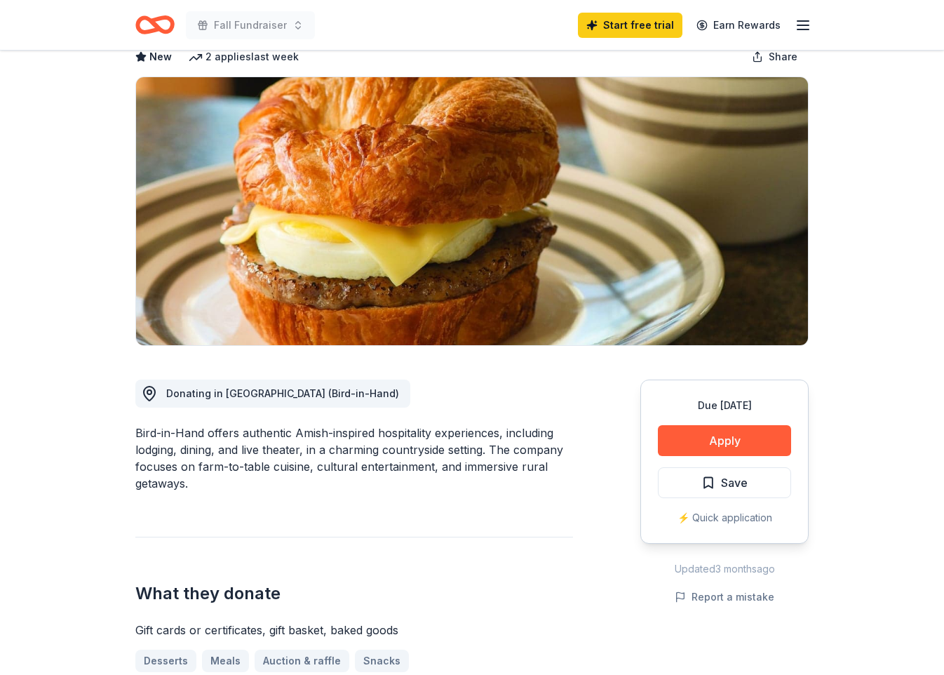
scroll to position [0, 0]
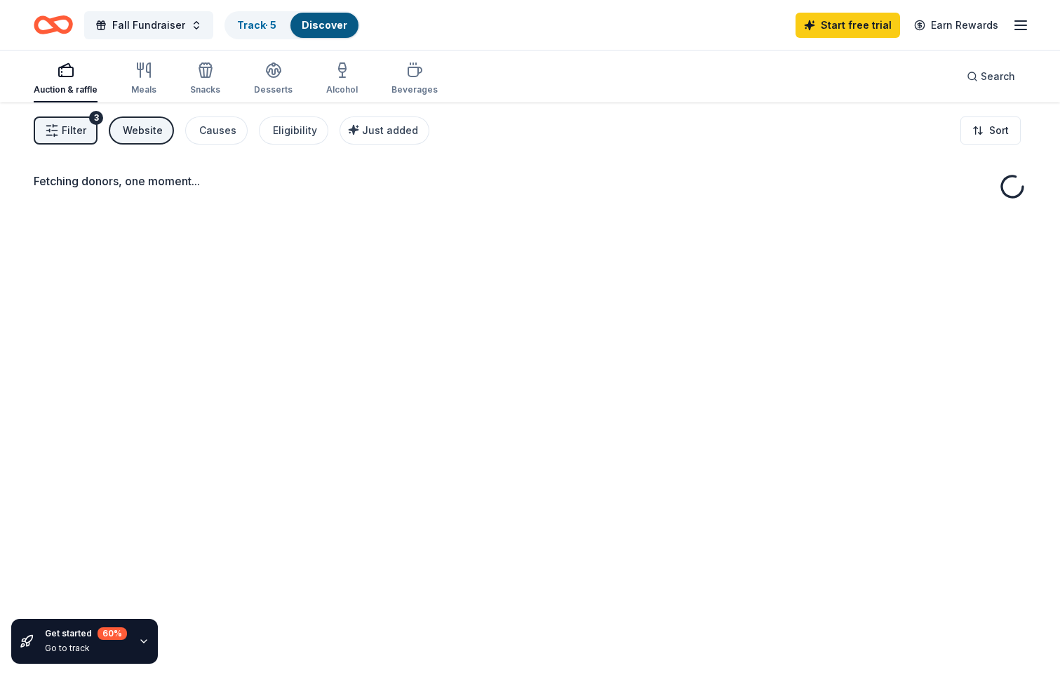
click at [815, 481] on div "Fetching donors, one moment..." at bounding box center [530, 439] width 1060 height 675
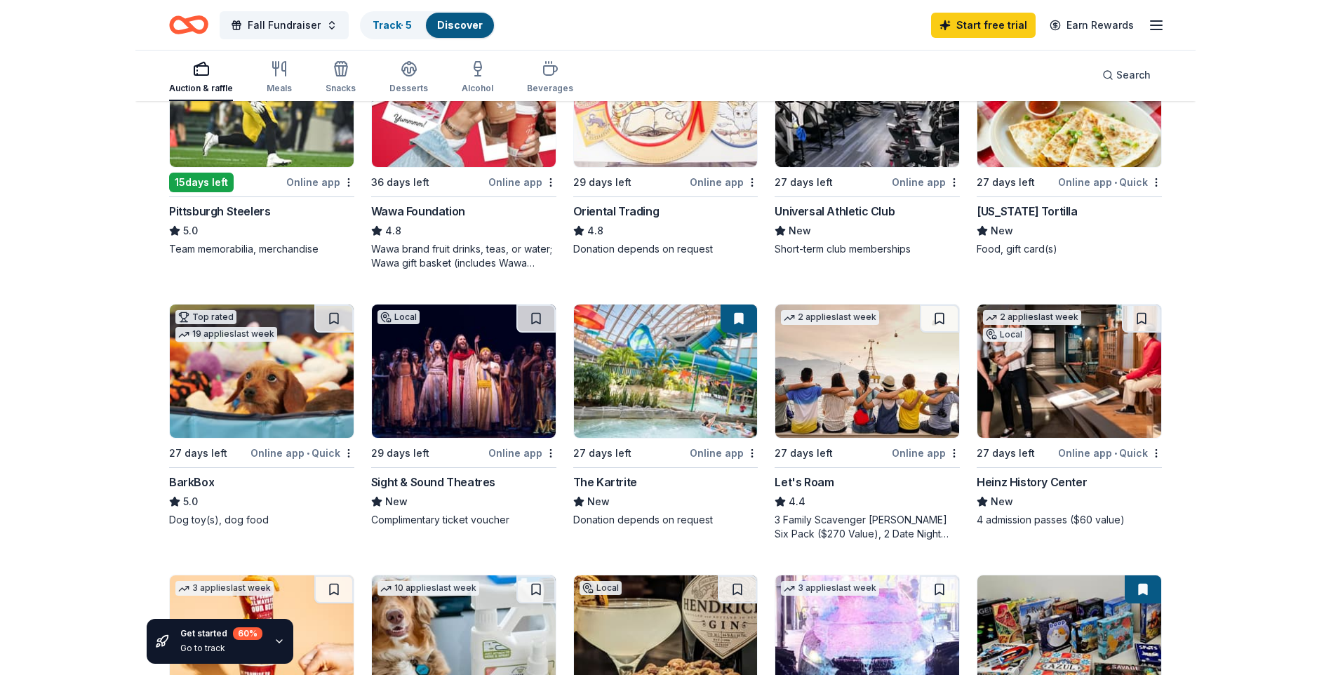
scroll to position [281, 0]
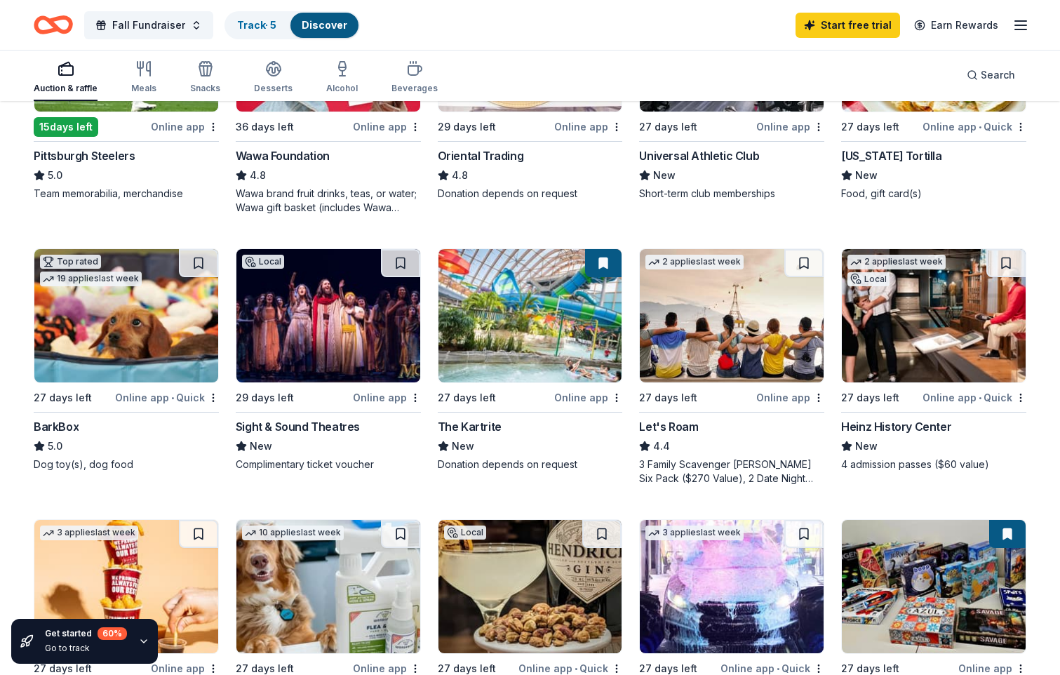
click at [57, 429] on div "BarkBox" at bounding box center [56, 426] width 45 height 17
click at [286, 426] on div "Sight & Sound Theatres" at bounding box center [298, 426] width 124 height 17
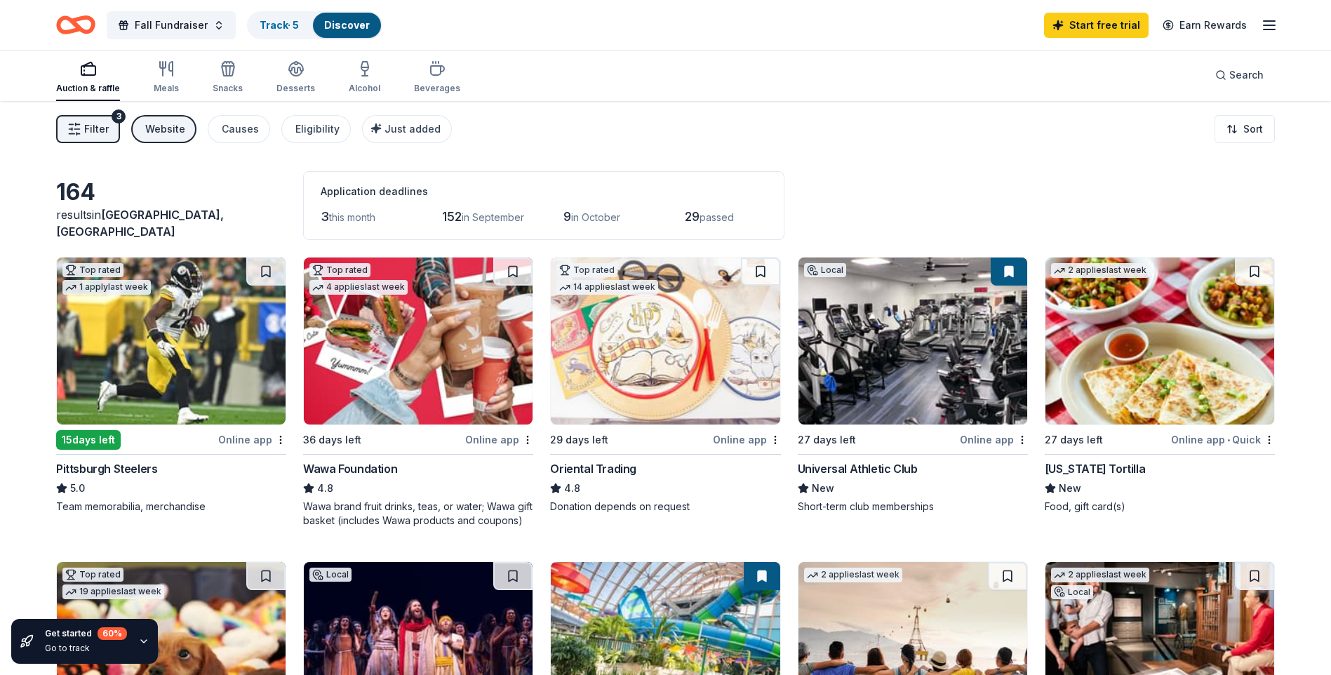
scroll to position [0, 0]
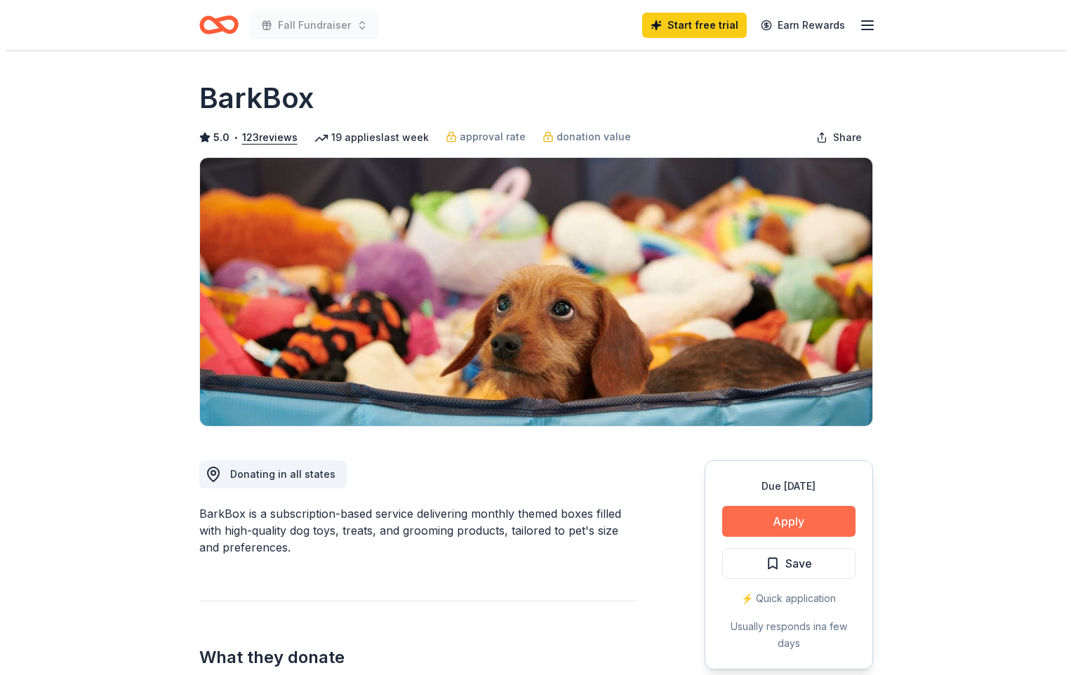
scroll to position [70, 0]
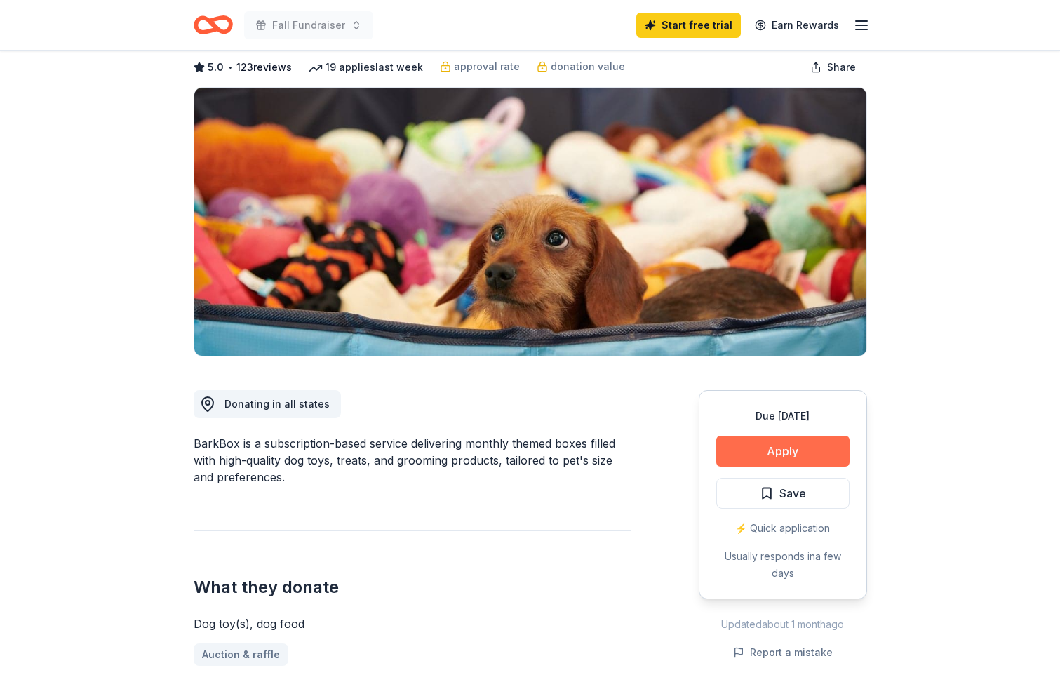
click at [793, 448] on button "Apply" at bounding box center [782, 451] width 133 height 31
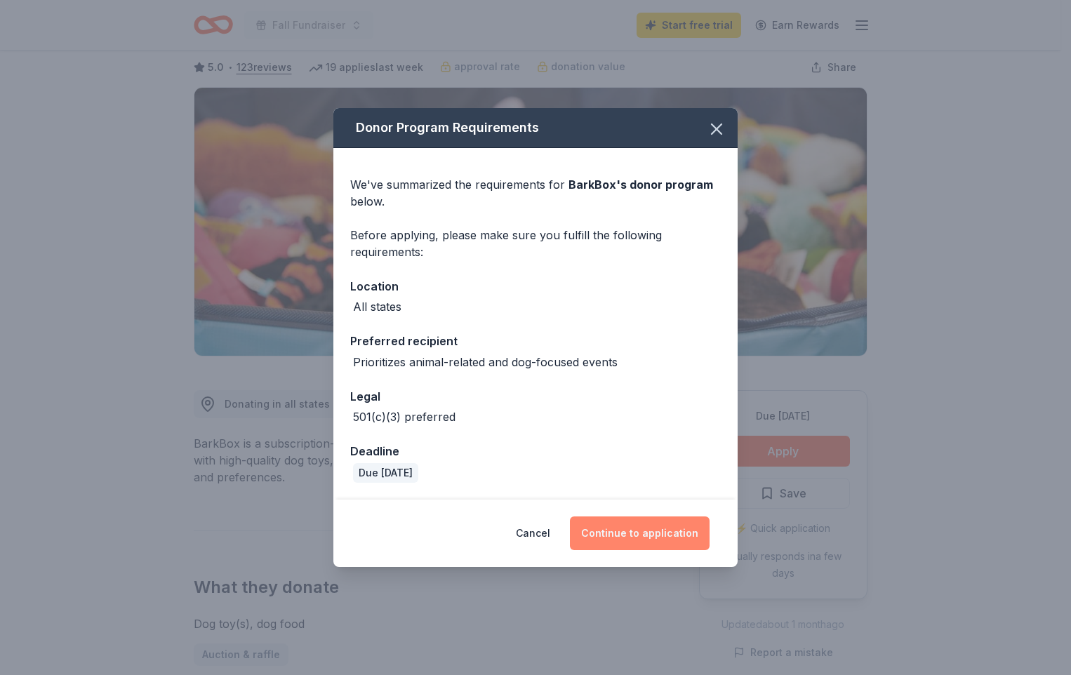
click at [675, 525] on button "Continue to application" at bounding box center [640, 533] width 140 height 34
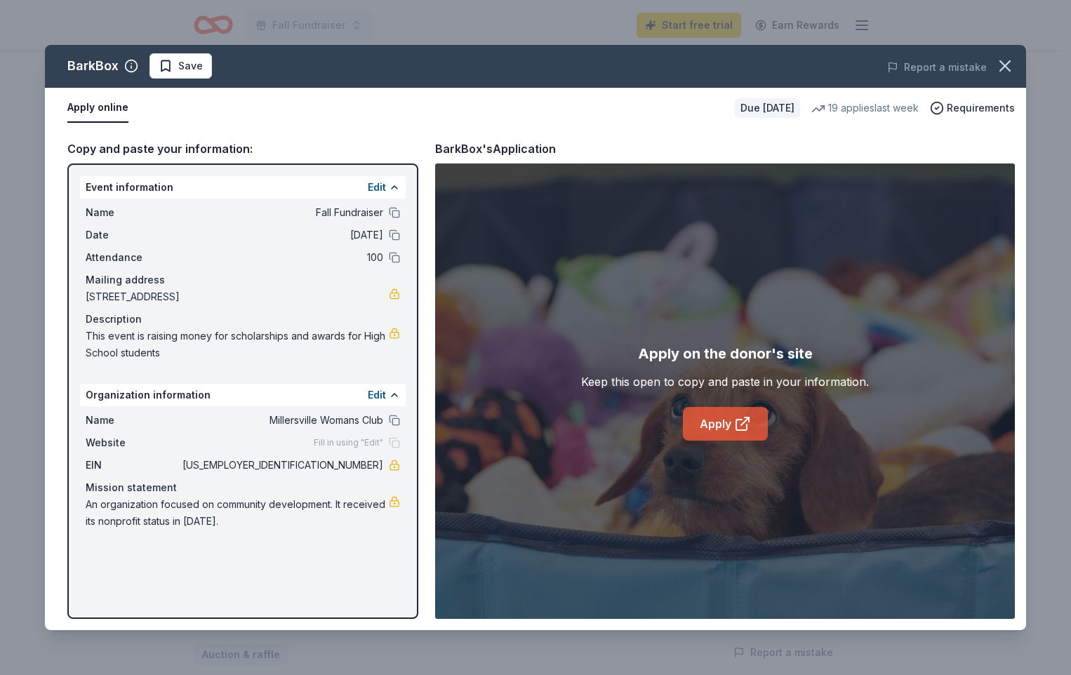
click at [720, 427] on link "Apply" at bounding box center [725, 424] width 85 height 34
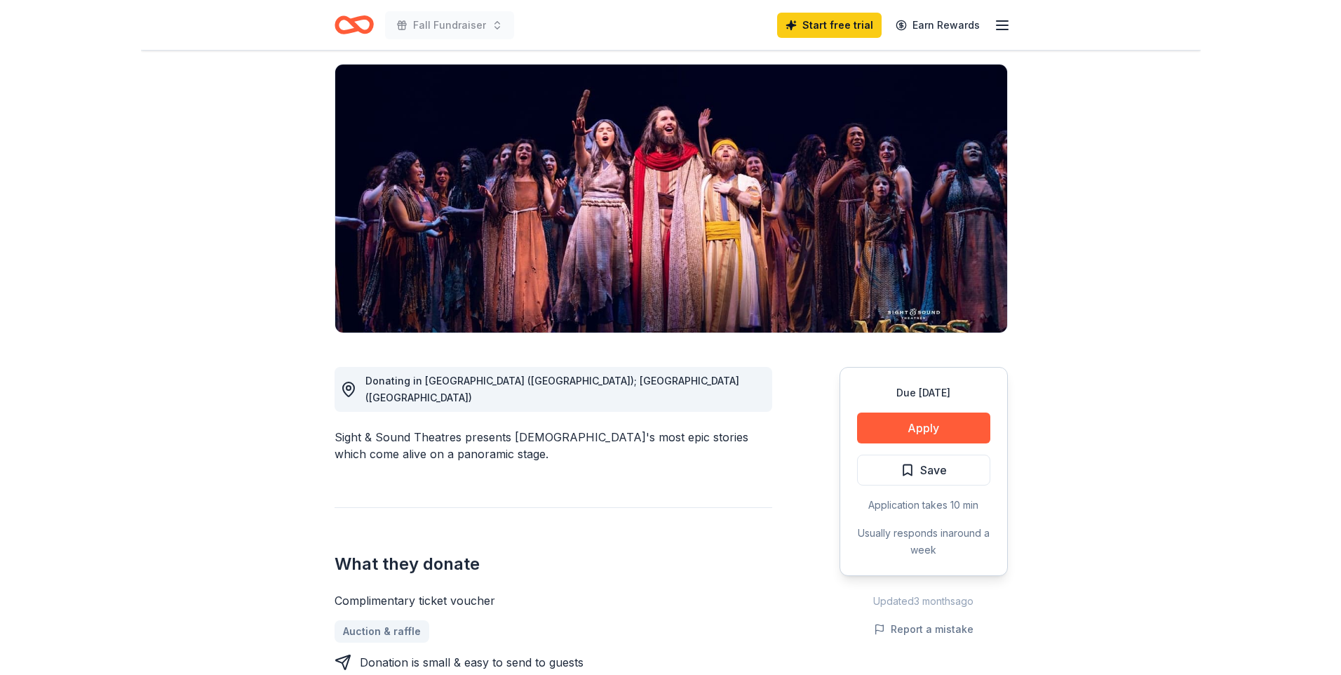
scroll to position [140, 0]
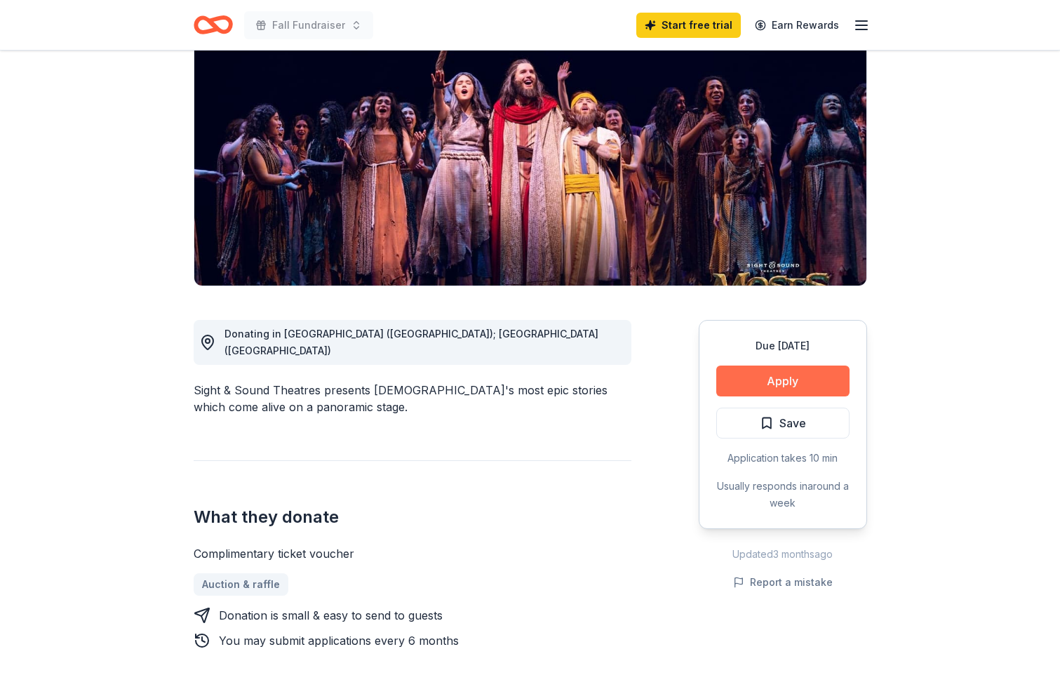
click at [826, 377] on button "Apply" at bounding box center [782, 380] width 133 height 31
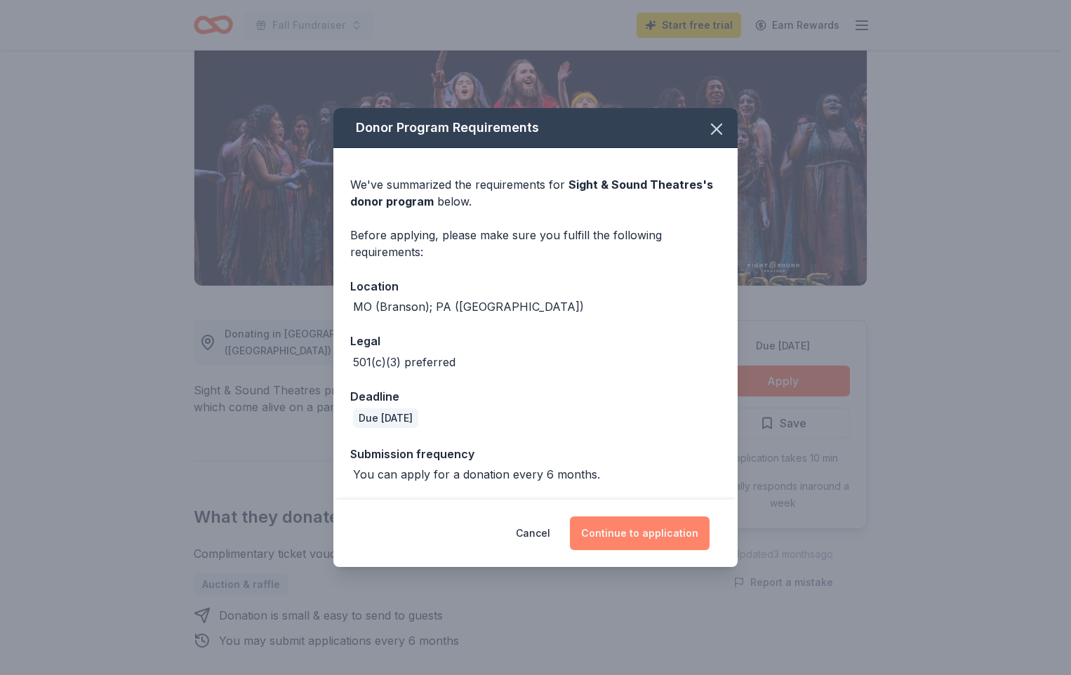
click at [642, 532] on button "Continue to application" at bounding box center [640, 533] width 140 height 34
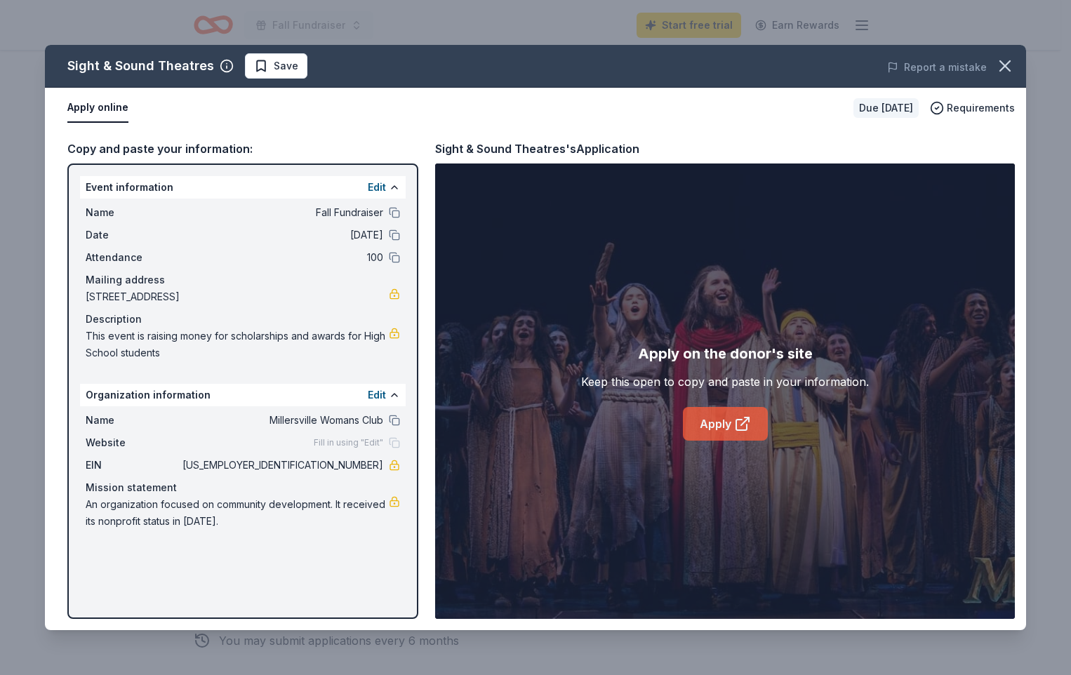
click at [712, 425] on link "Apply" at bounding box center [725, 424] width 85 height 34
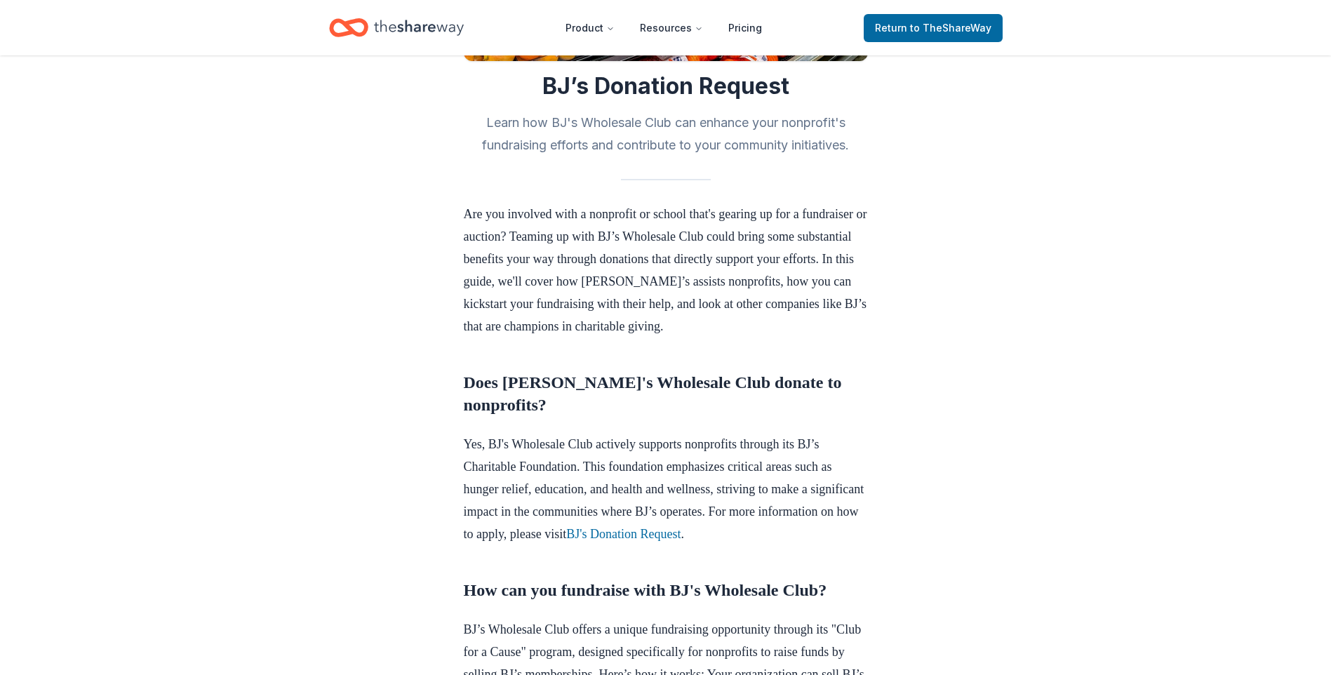
scroll to position [351, 0]
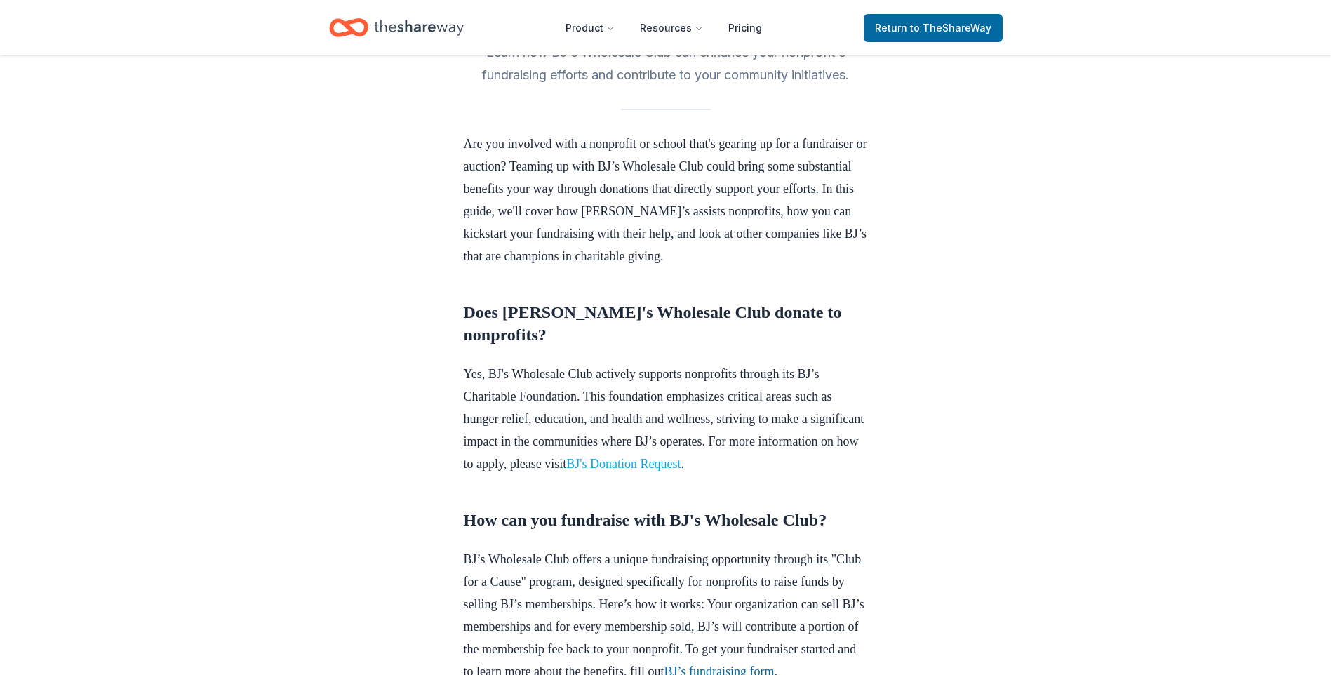
click at [680, 471] on link "BJ's Donation Request" at bounding box center [623, 464] width 114 height 14
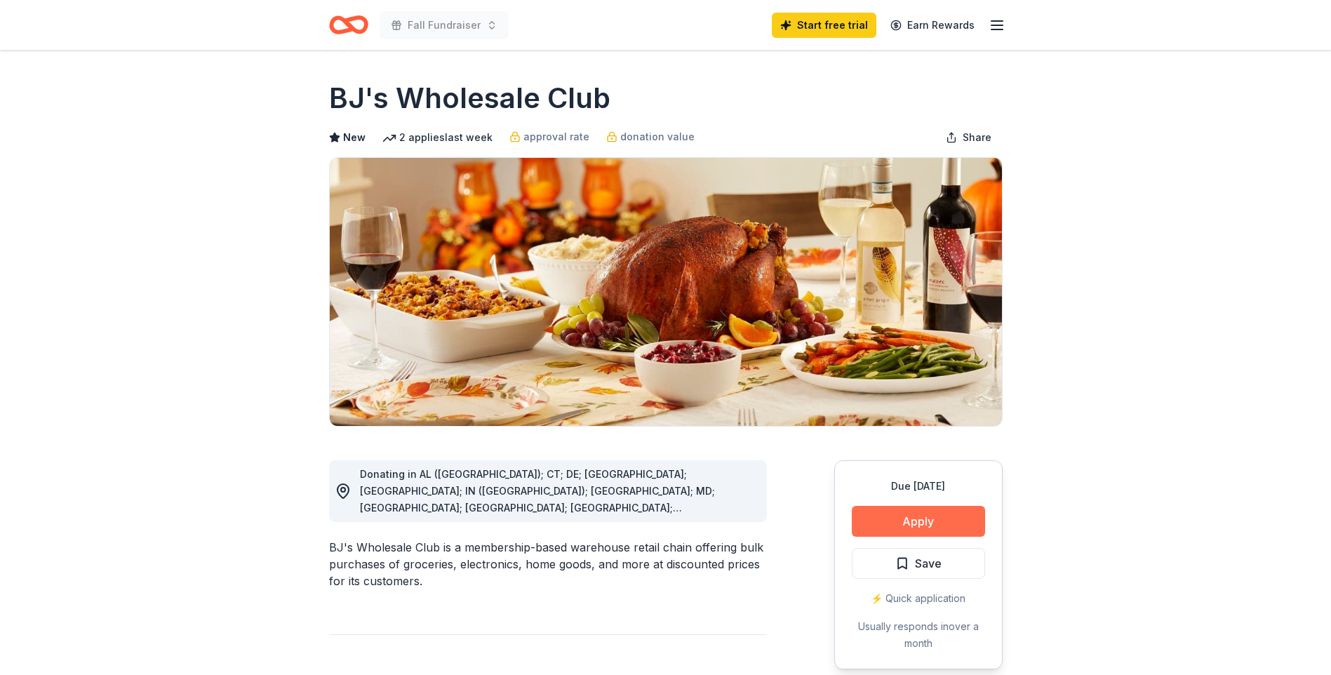
click at [935, 523] on button "Apply" at bounding box center [918, 521] width 133 height 31
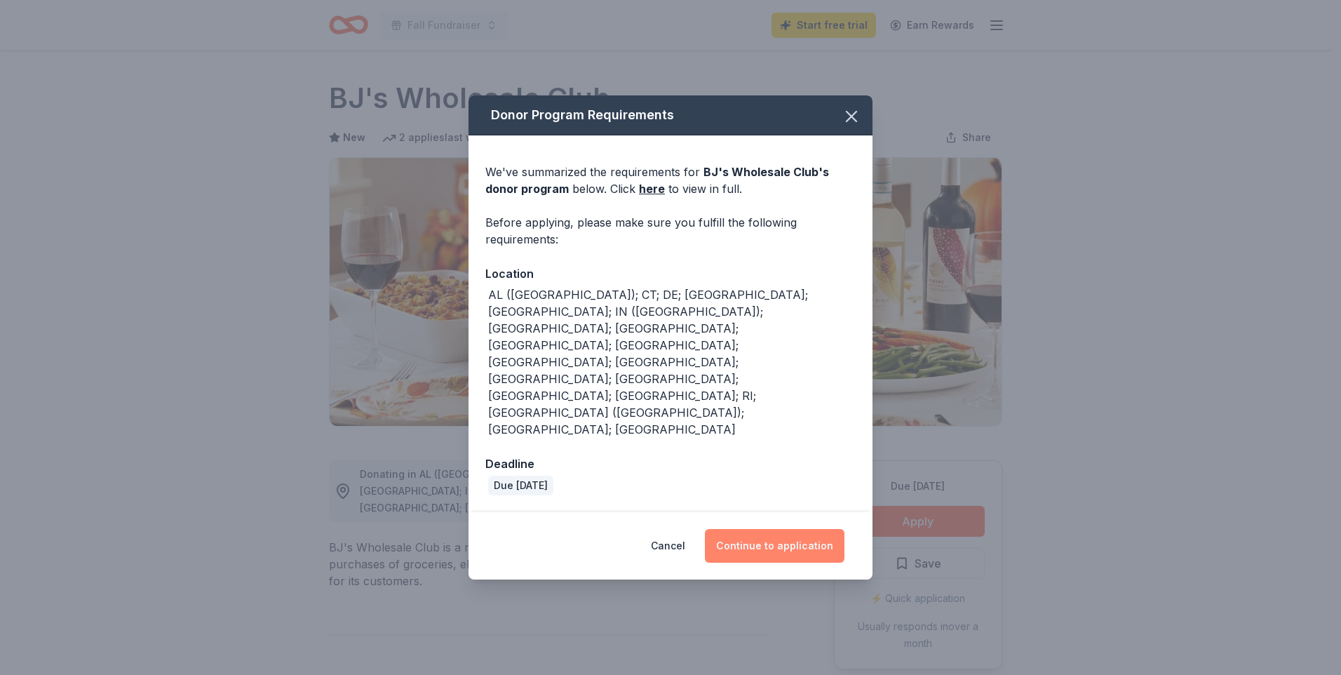
click at [759, 529] on button "Continue to application" at bounding box center [775, 546] width 140 height 34
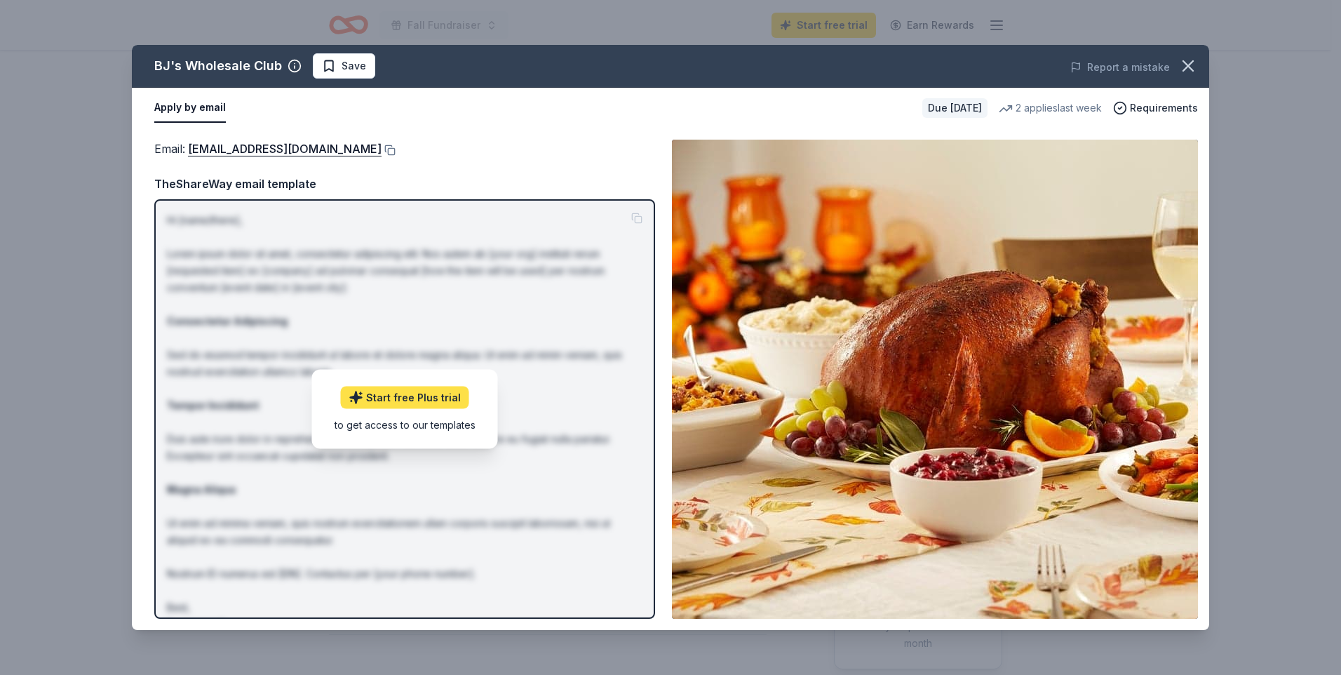
click at [431, 388] on link "Start free Plus trial" at bounding box center [405, 397] width 128 height 22
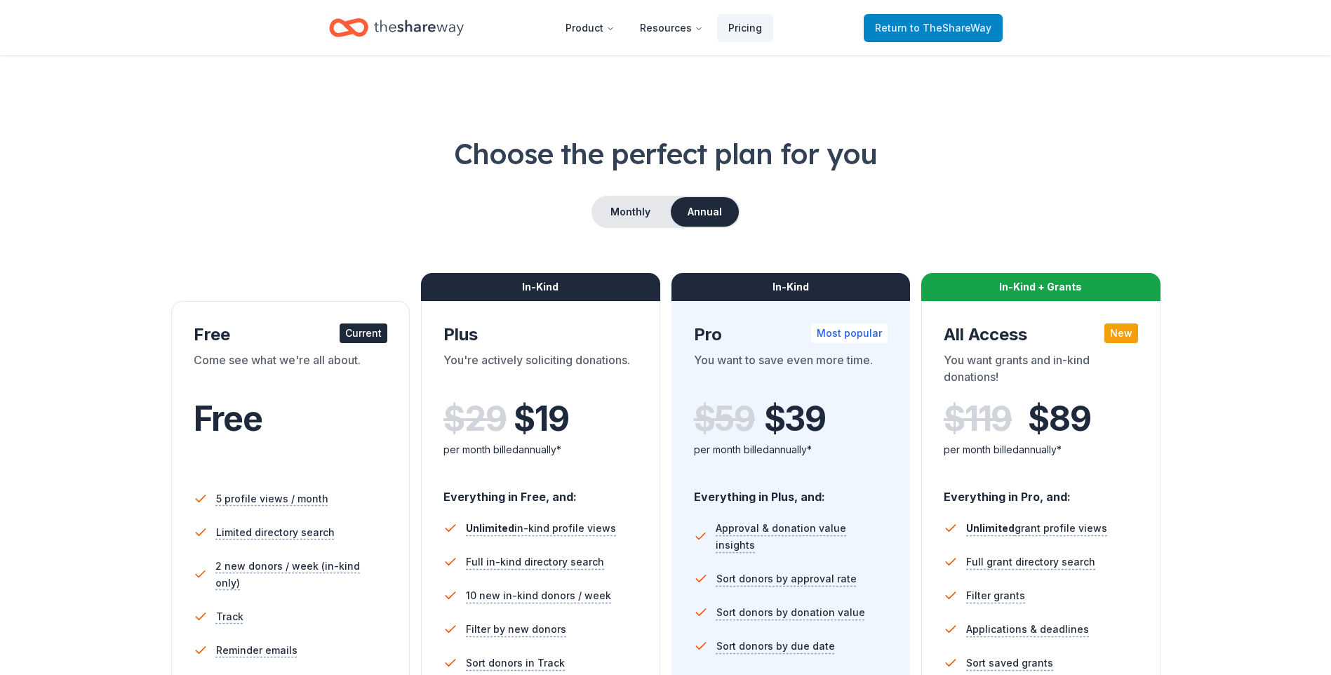
click at [921, 20] on span "Return to TheShareWay" at bounding box center [933, 28] width 116 height 17
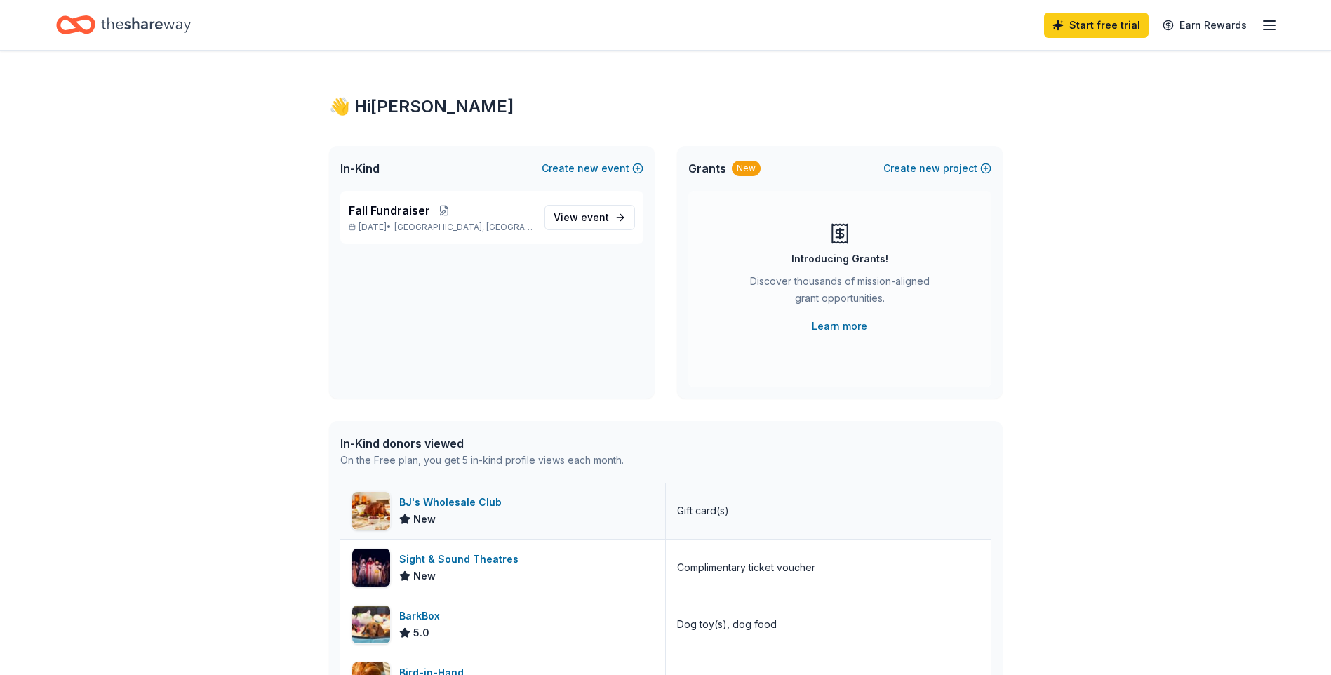
click at [526, 506] on div "BJ's Wholesale Club New" at bounding box center [503, 511] width 326 height 56
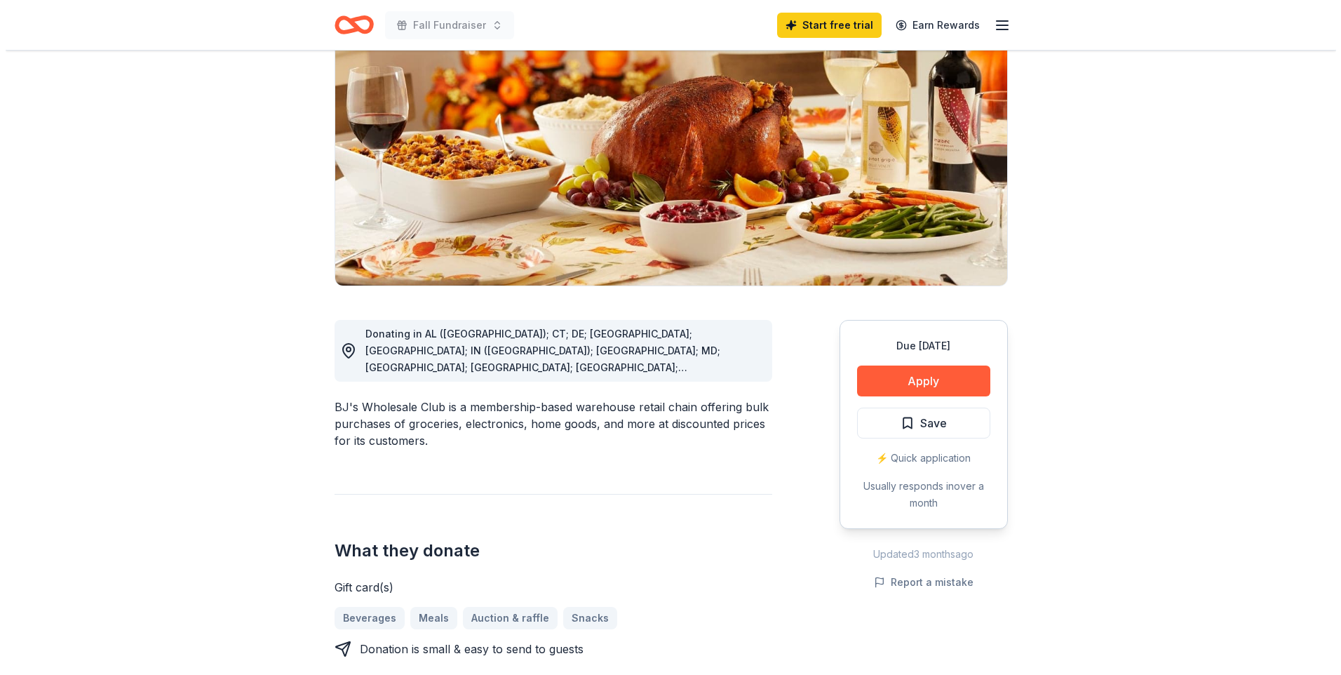
scroll to position [210, 0]
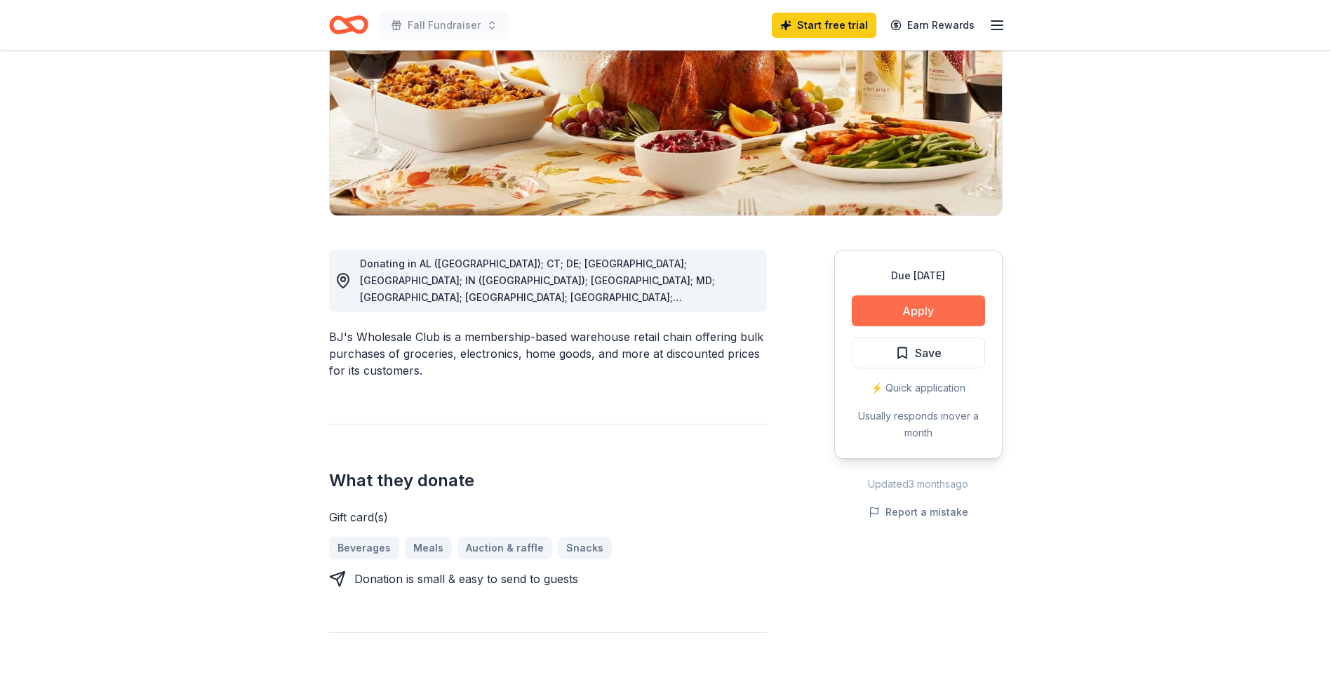
click at [912, 309] on button "Apply" at bounding box center [918, 310] width 133 height 31
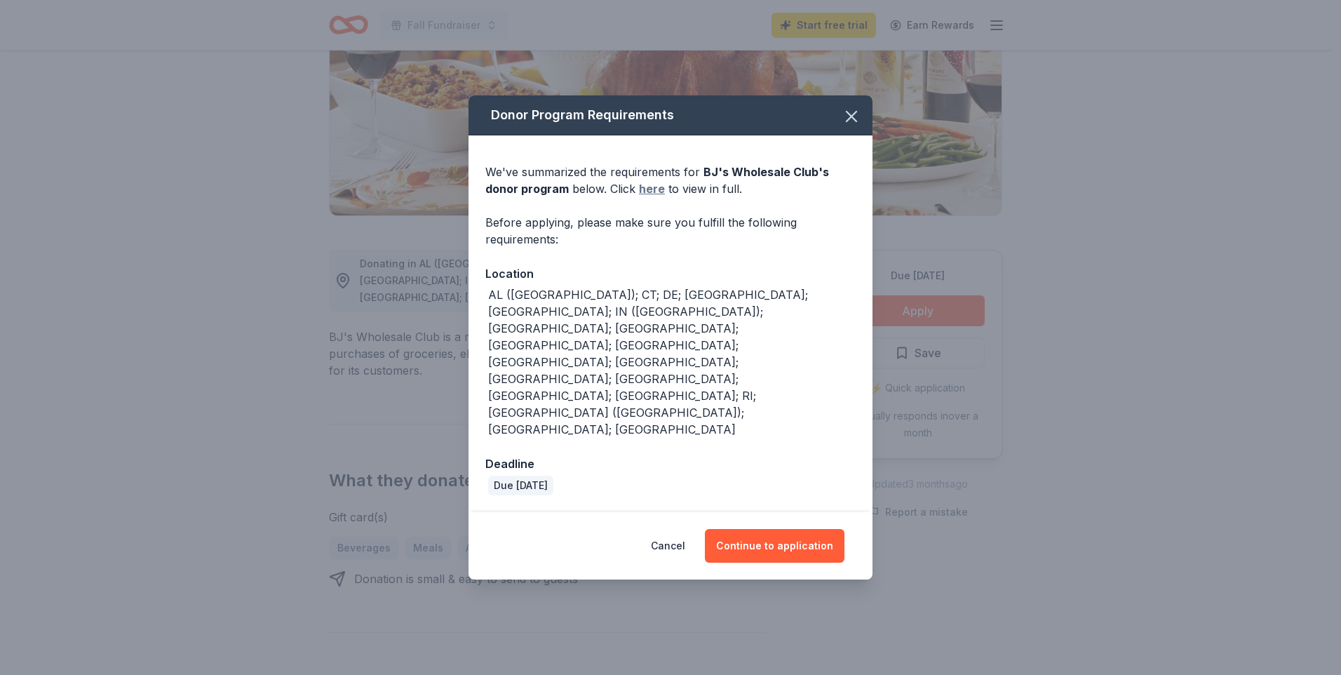
click at [652, 197] on link "here" at bounding box center [652, 188] width 26 height 17
click at [798, 529] on button "Continue to application" at bounding box center [775, 546] width 140 height 34
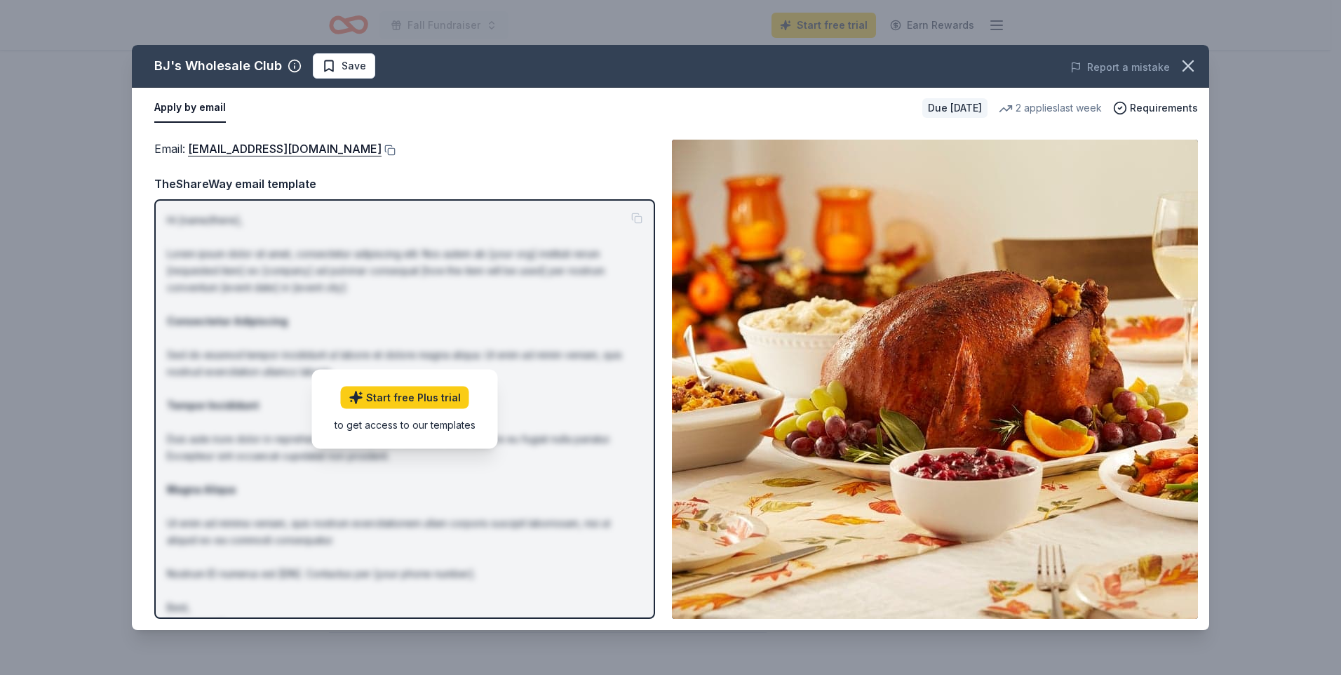
click at [204, 105] on button "Apply by email" at bounding box center [190, 107] width 72 height 29
click at [424, 399] on link "Start free Plus trial" at bounding box center [405, 397] width 128 height 22
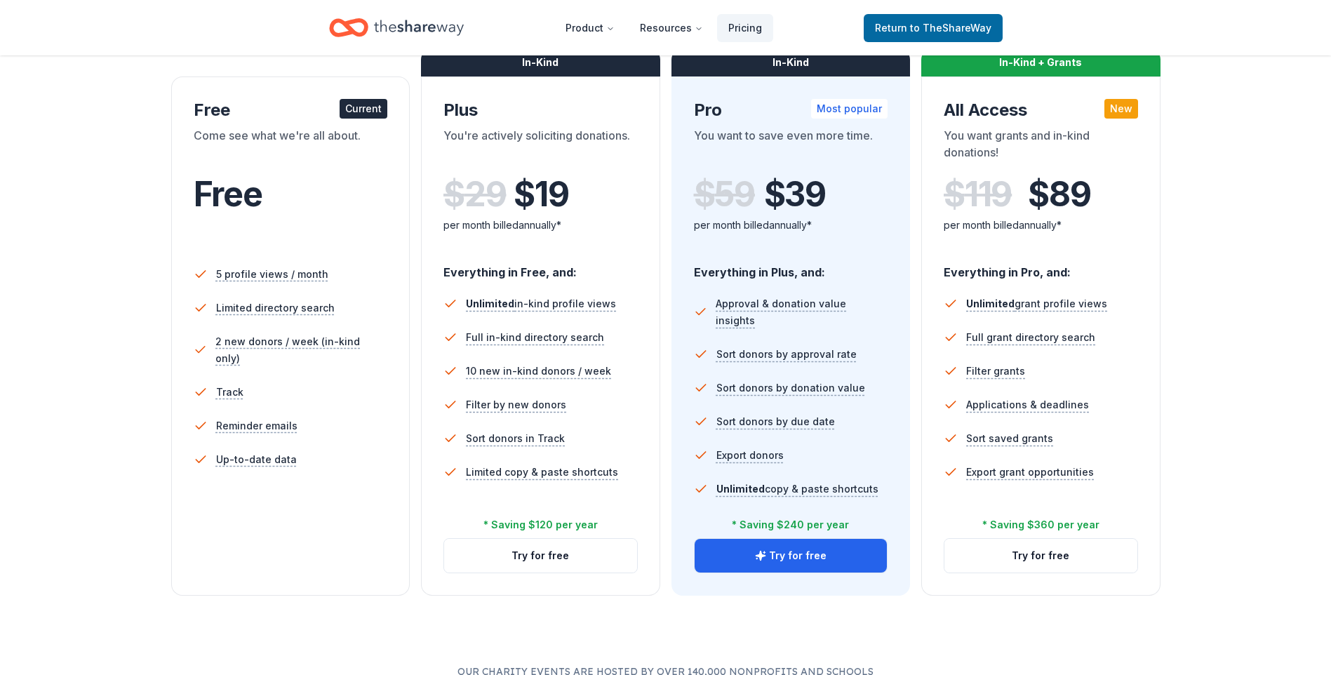
scroll to position [210, 0]
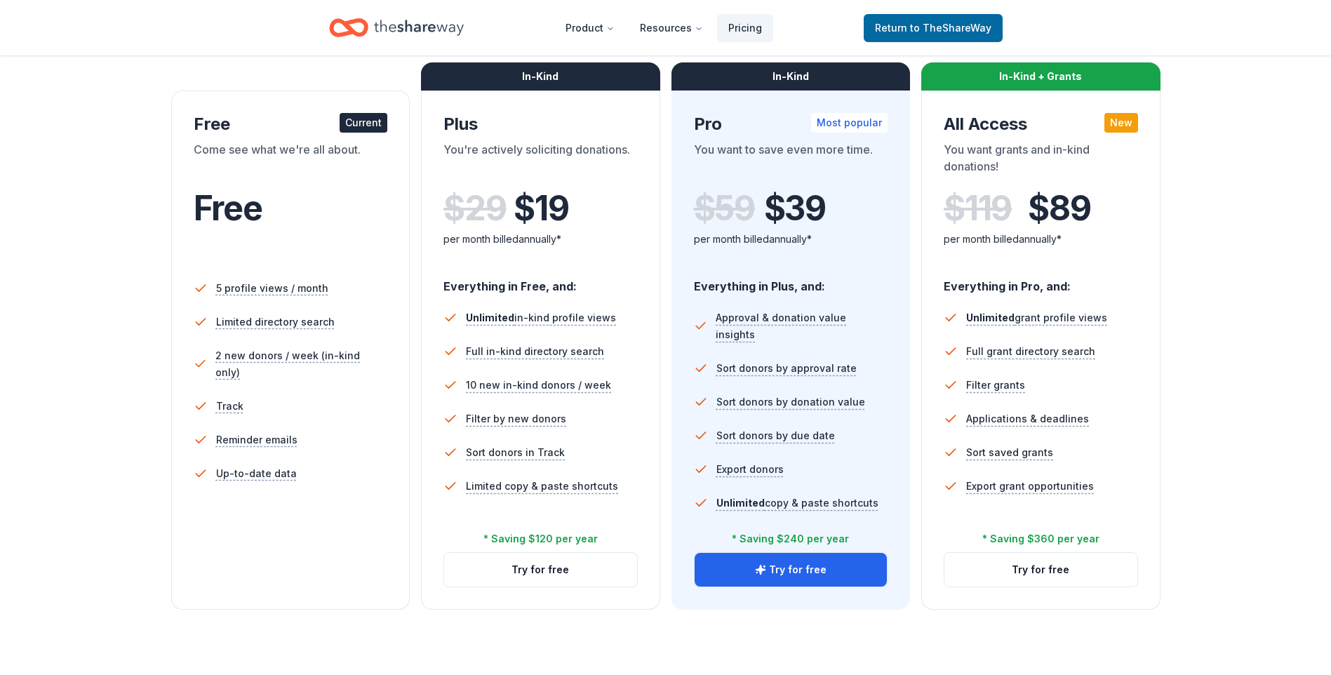
click at [355, 121] on div "Current" at bounding box center [364, 123] width 48 height 20
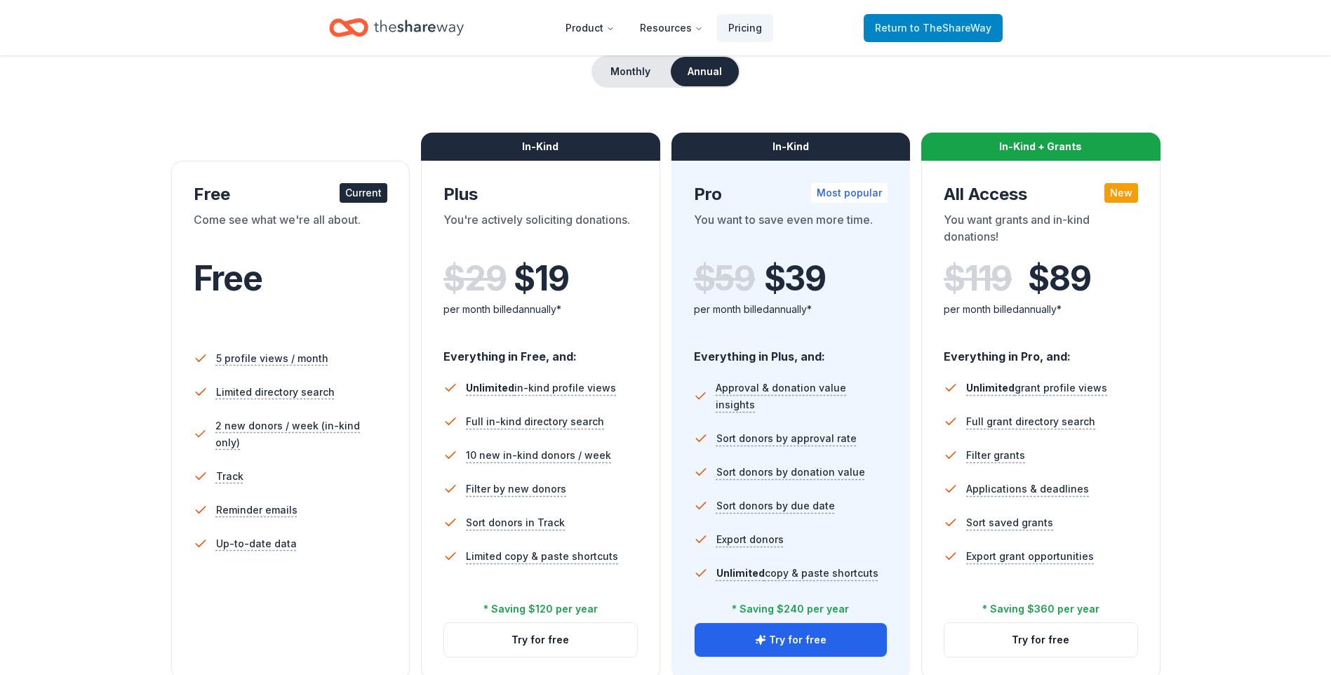
click at [934, 27] on span "to TheShareWay" at bounding box center [950, 28] width 81 height 12
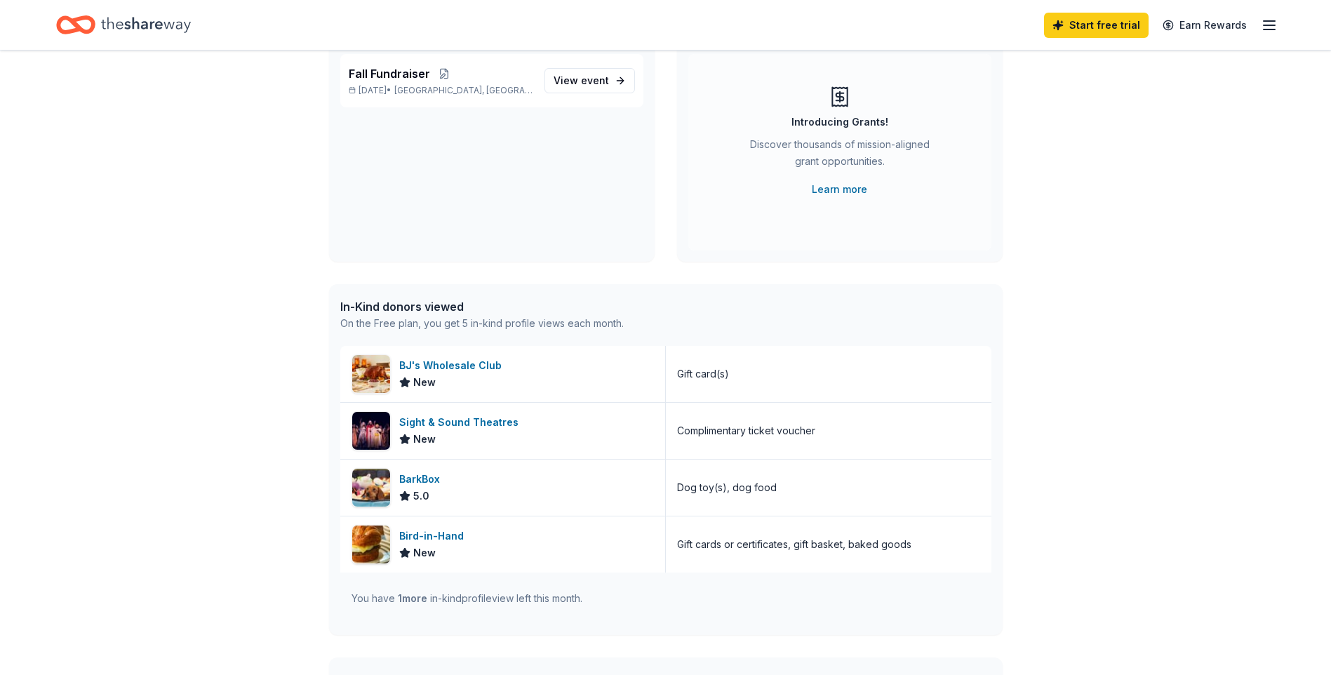
scroll to position [140, 0]
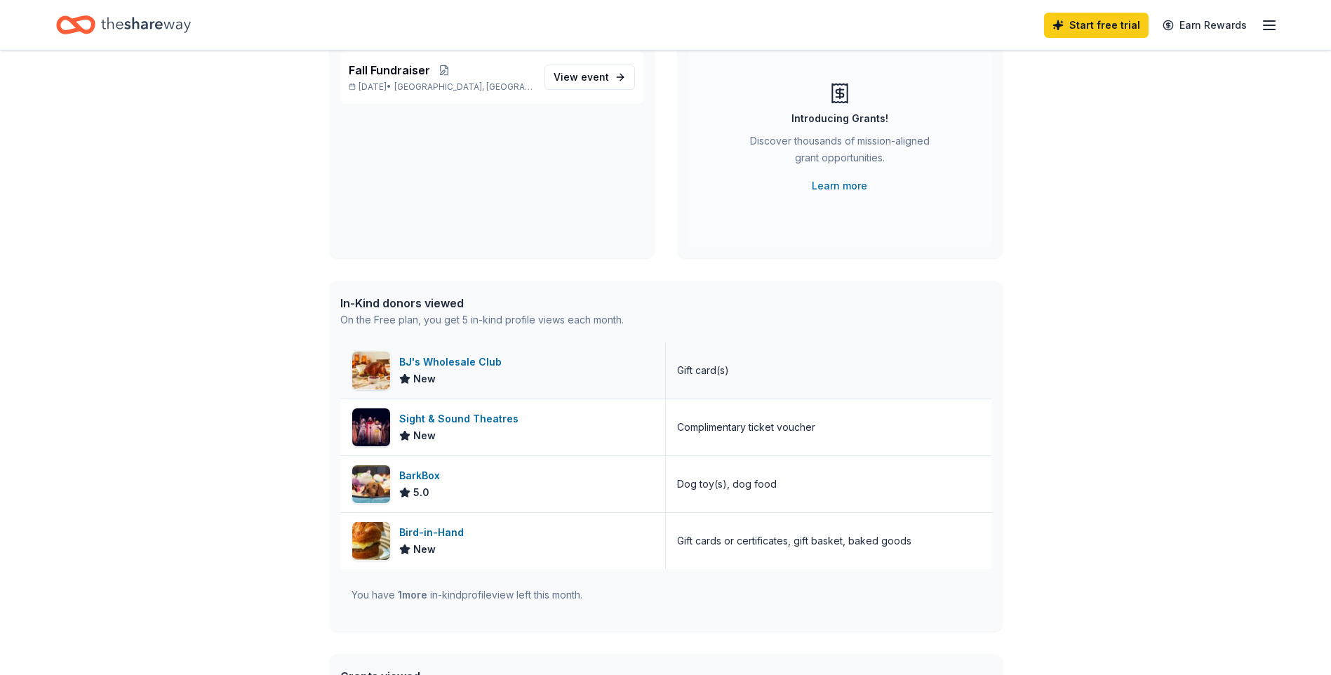
click at [472, 363] on div "BJ's Wholesale Club" at bounding box center [453, 362] width 108 height 17
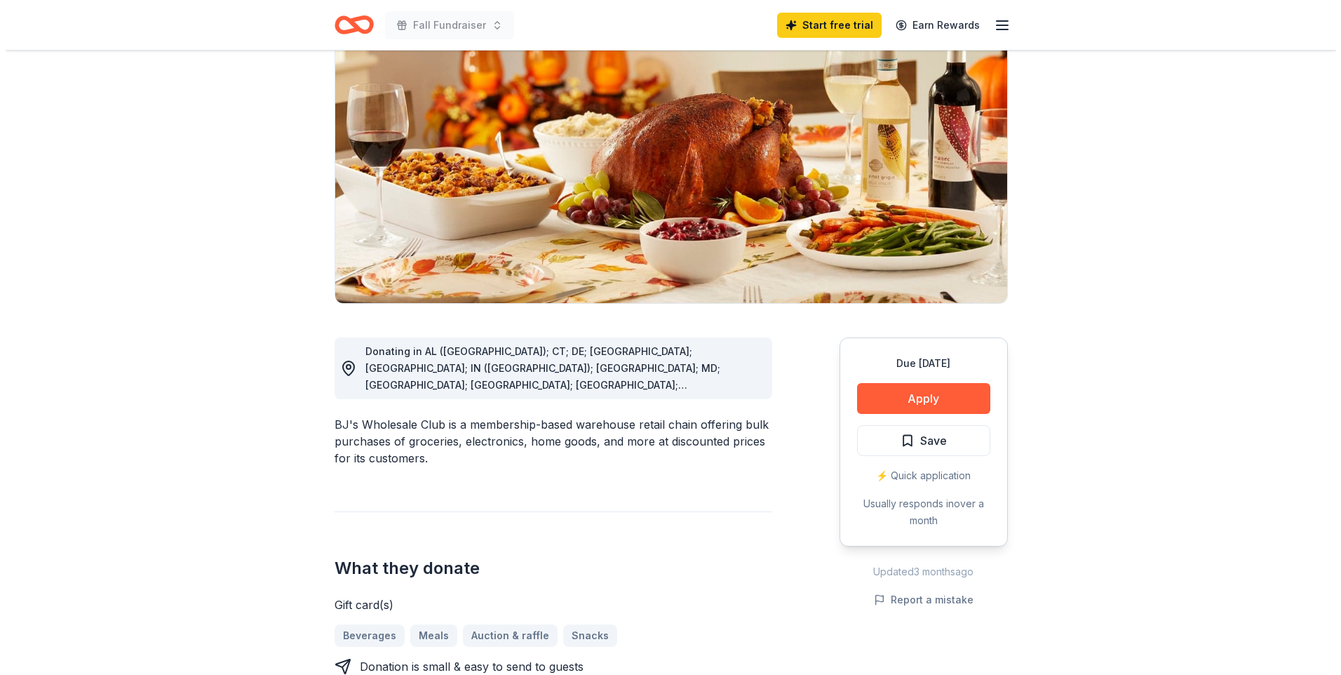
scroll to position [140, 0]
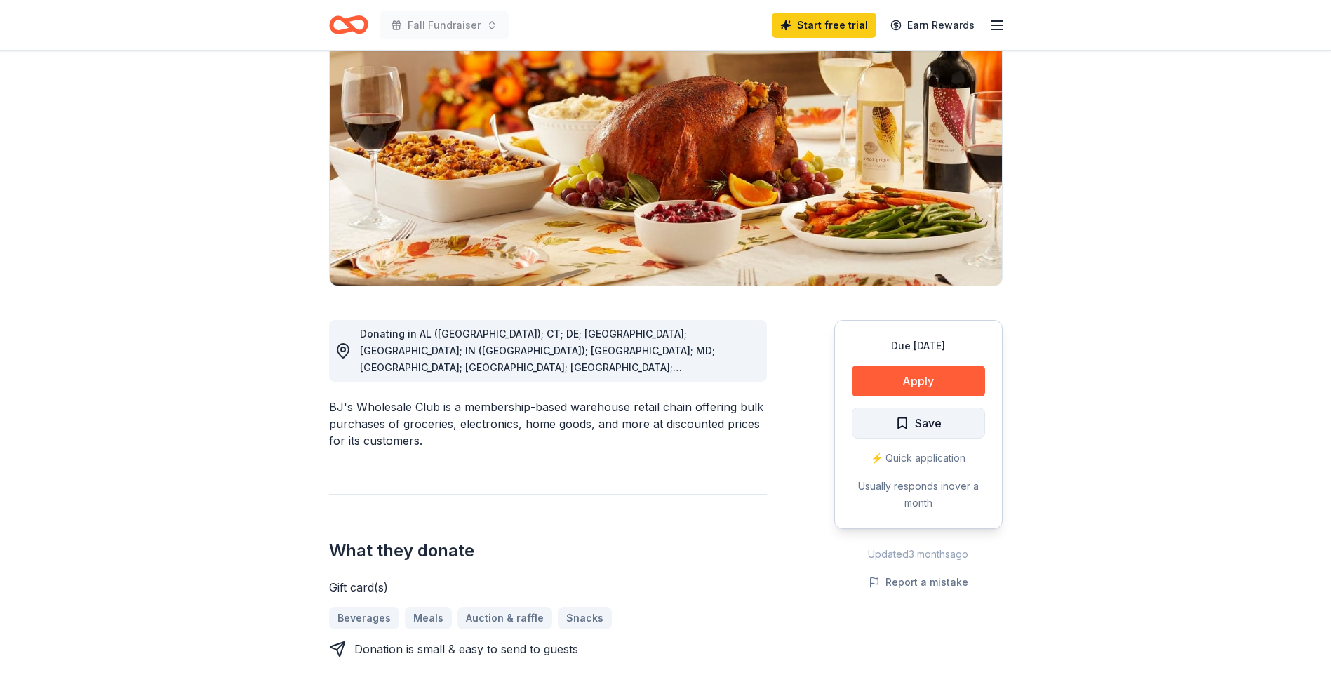
click at [915, 423] on span "Save" at bounding box center [928, 423] width 27 height 18
click at [919, 382] on button "Apply" at bounding box center [918, 380] width 133 height 31
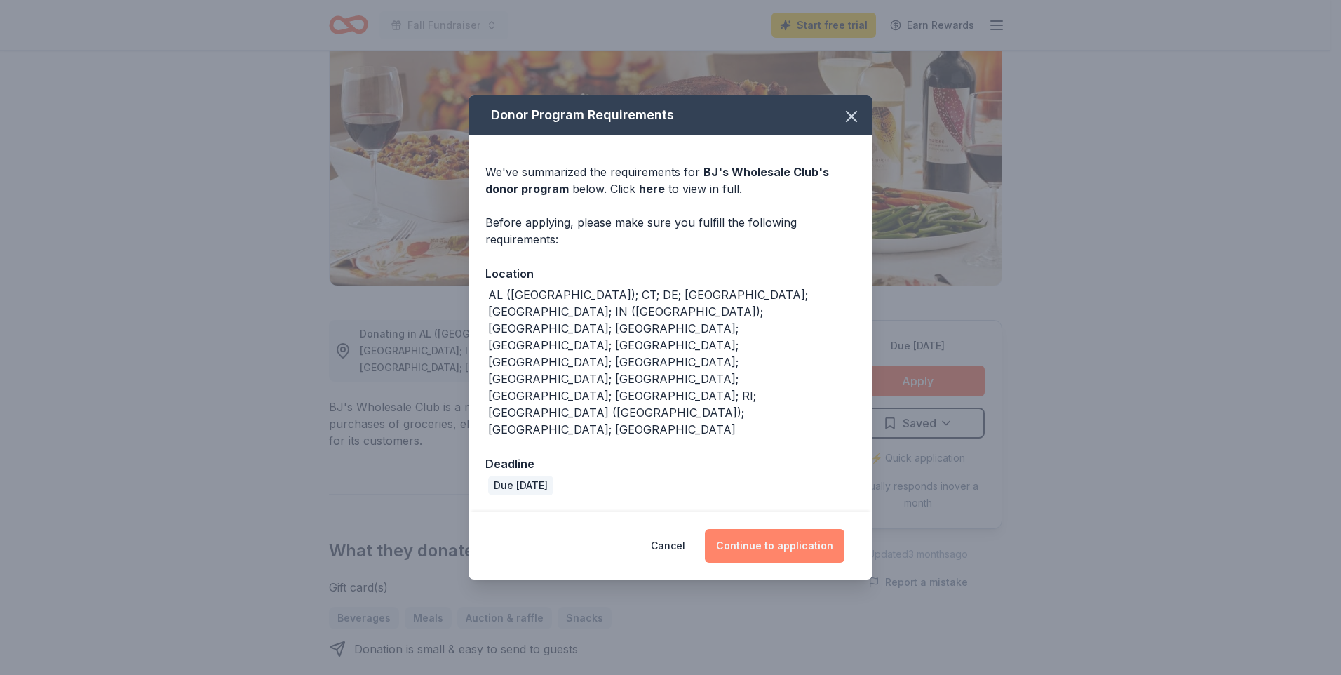
click at [799, 529] on button "Continue to application" at bounding box center [775, 546] width 140 height 34
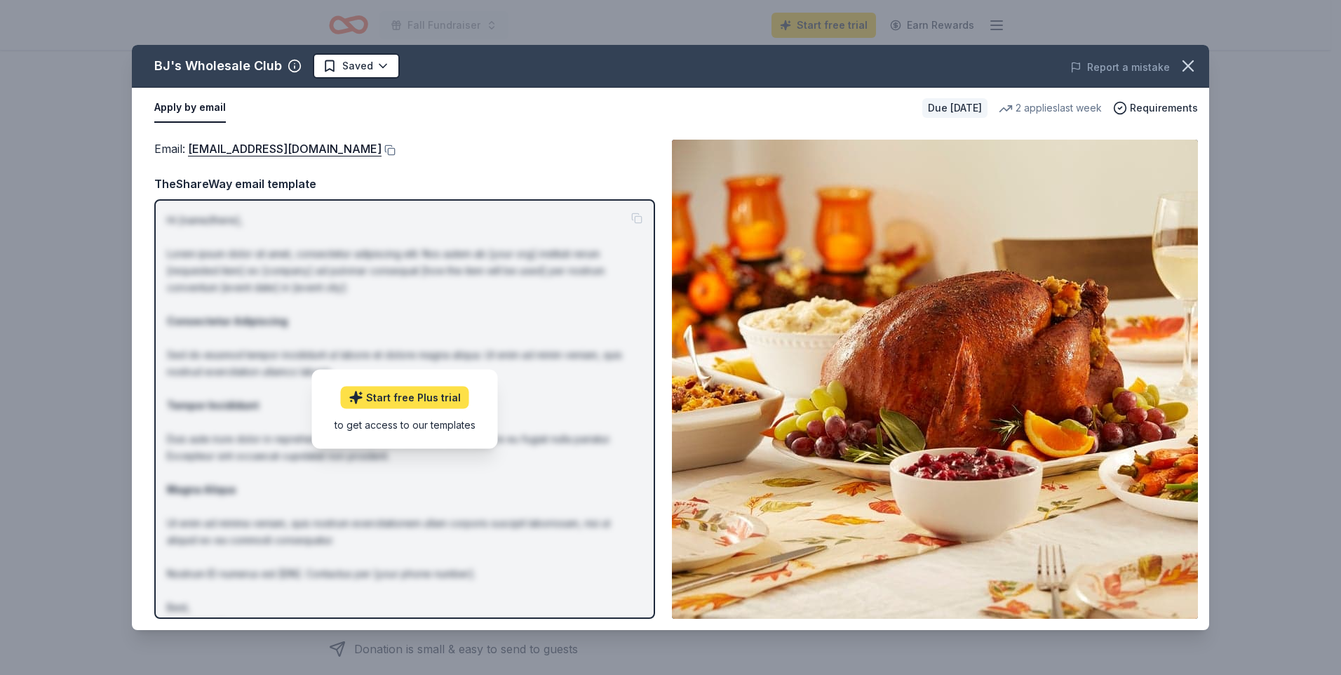
click at [424, 394] on link "Start free Plus trial" at bounding box center [405, 397] width 128 height 22
